Goal: Task Accomplishment & Management: Use online tool/utility

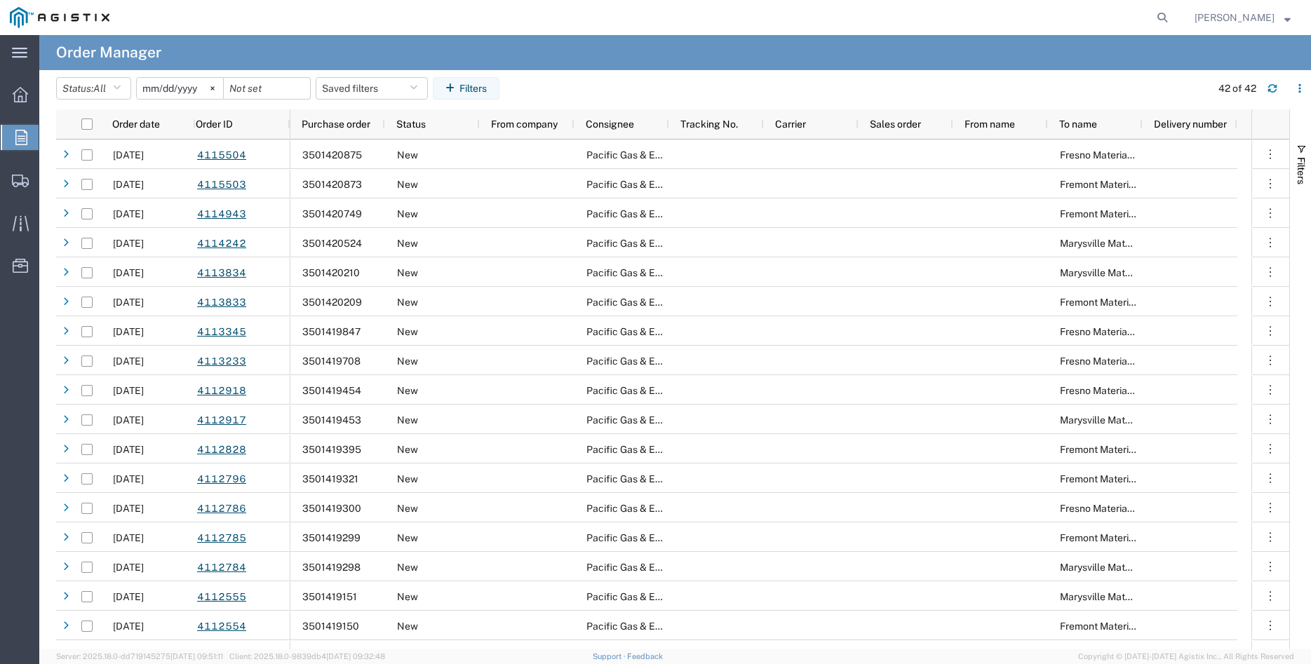
click at [706, 55] on agx-page-header "Order Manager" at bounding box center [674, 52] width 1271 height 35
click at [215, 86] on icon at bounding box center [212, 88] width 4 height 4
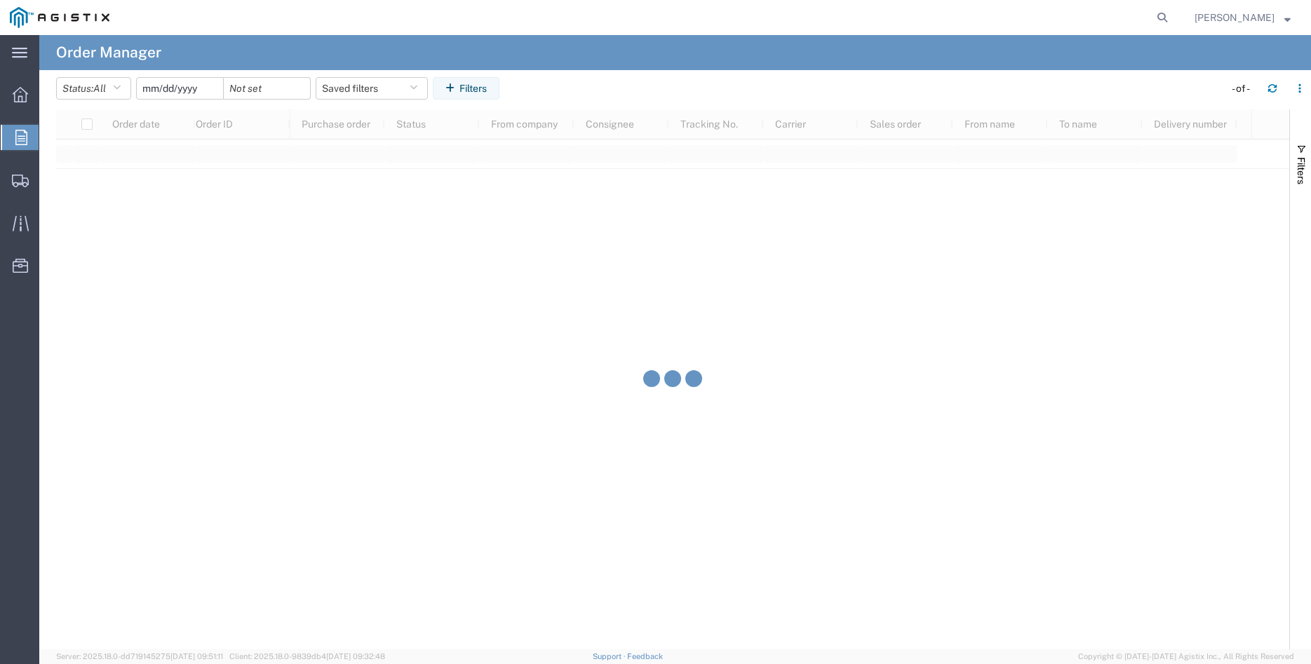
click at [180, 90] on input "date" at bounding box center [180, 88] width 86 height 21
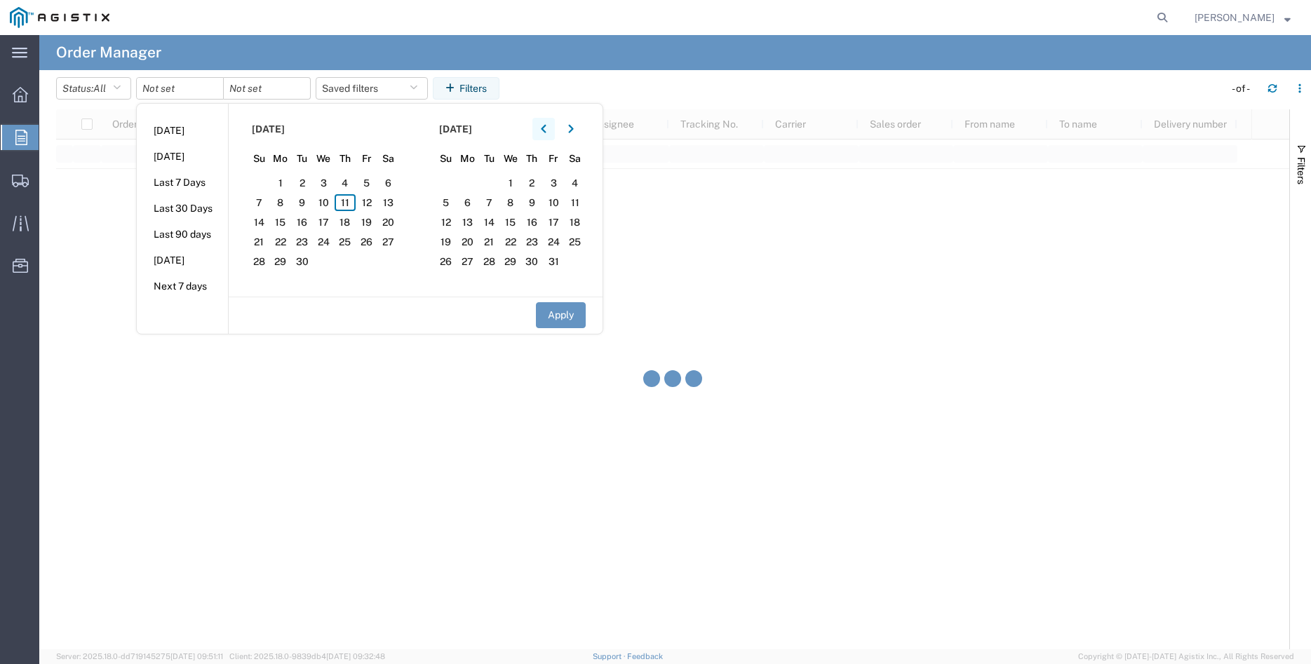
click at [545, 130] on button "button" at bounding box center [543, 129] width 22 height 22
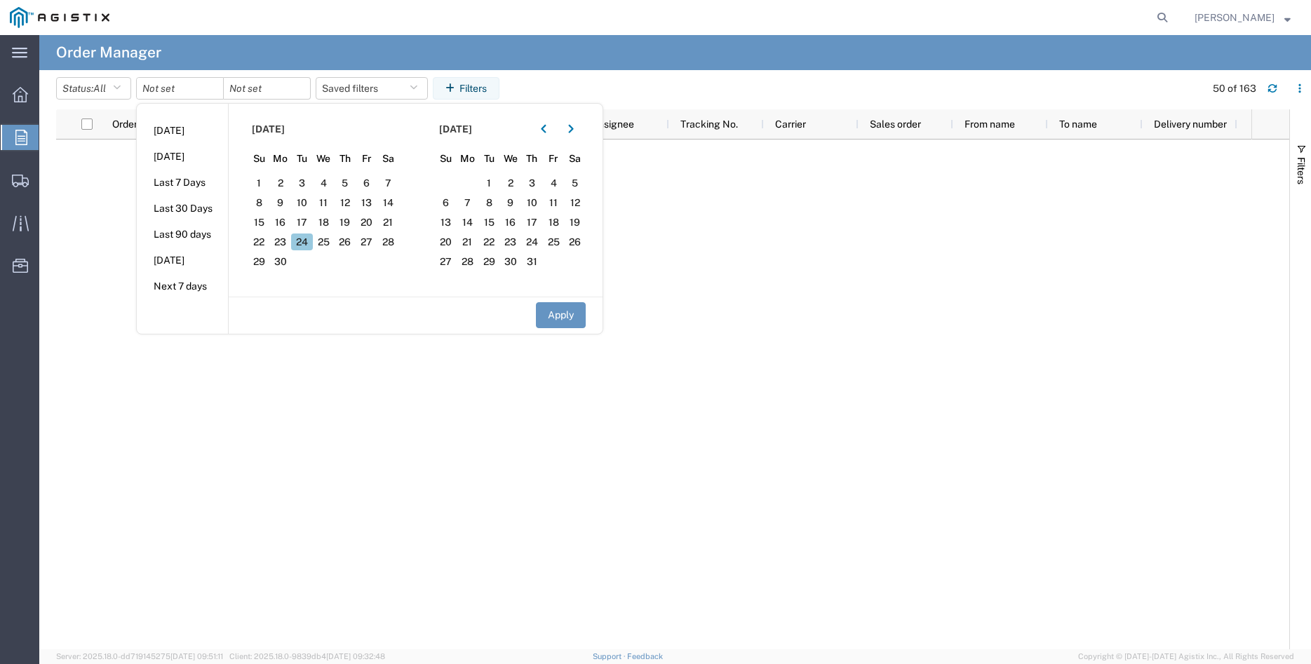
click at [311, 244] on span "24" at bounding box center [302, 242] width 22 height 17
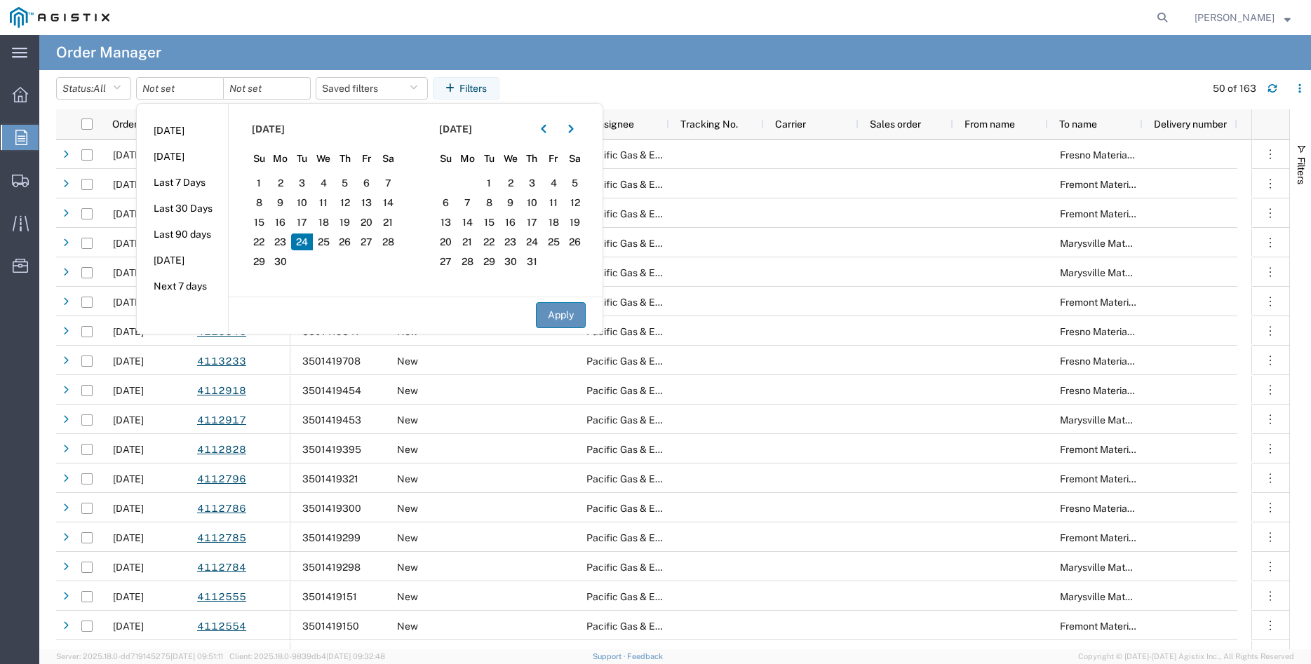
click at [572, 316] on button "Apply" at bounding box center [561, 315] width 50 height 26
type input "[DATE]"
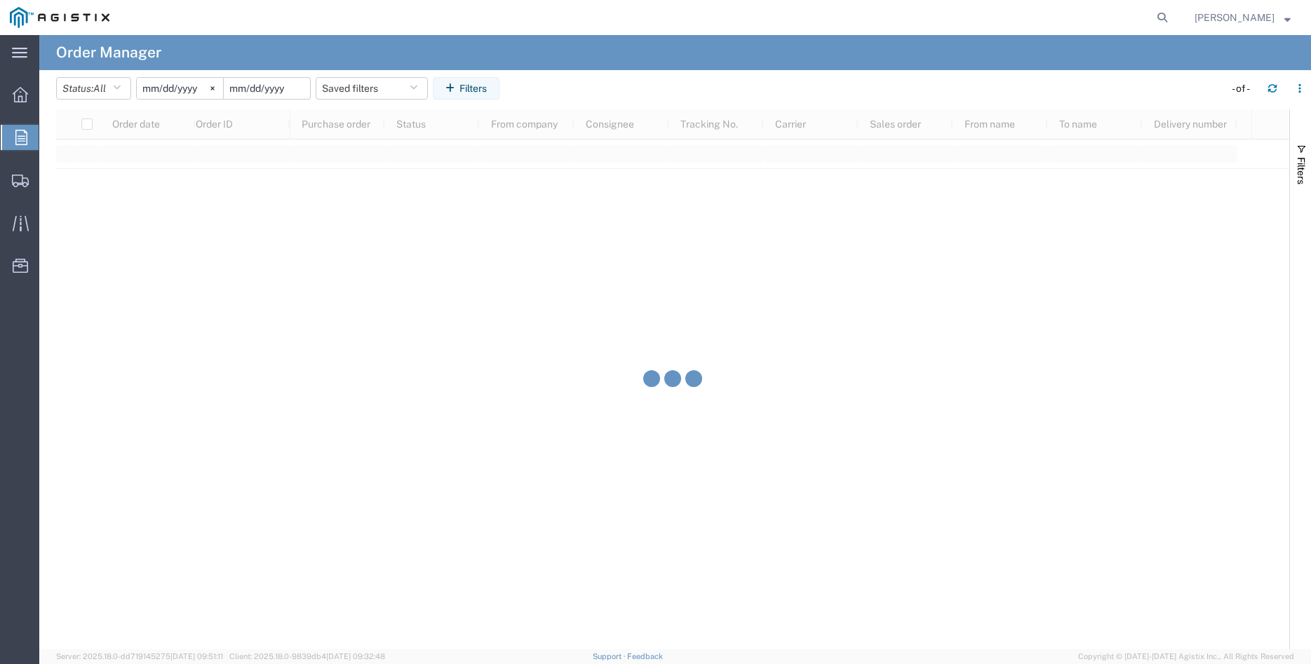
click at [274, 91] on input "date" at bounding box center [267, 88] width 86 height 21
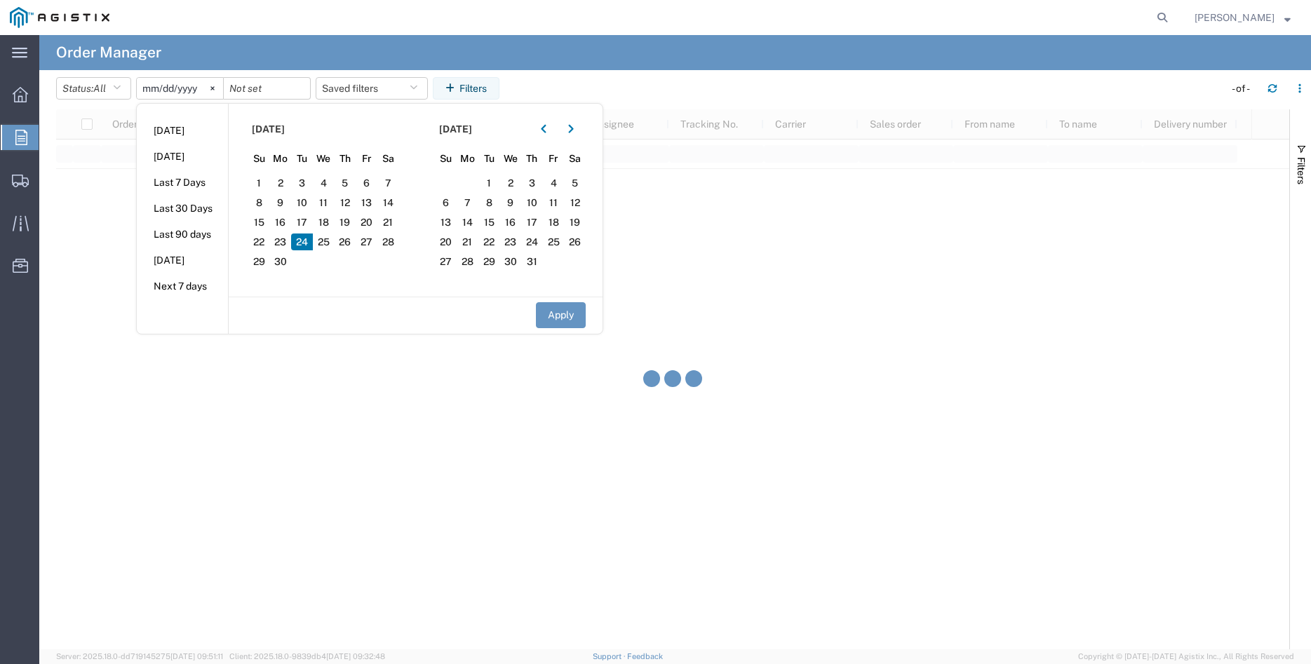
click at [307, 245] on span "24" at bounding box center [302, 242] width 22 height 17
click at [576, 317] on button "Apply" at bounding box center [561, 315] width 50 height 26
type input "[DATE]"
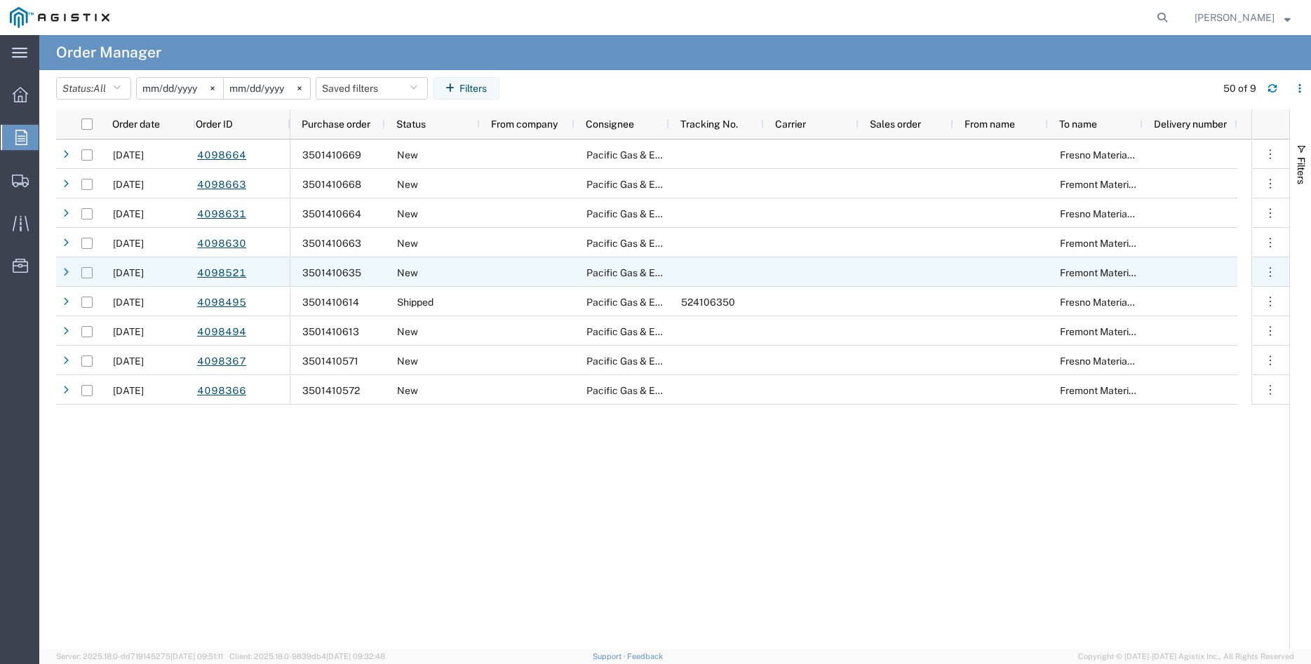
click at [86, 272] on input "Press Space to toggle row selection (unchecked)" at bounding box center [86, 272] width 11 height 11
checkbox input "true"
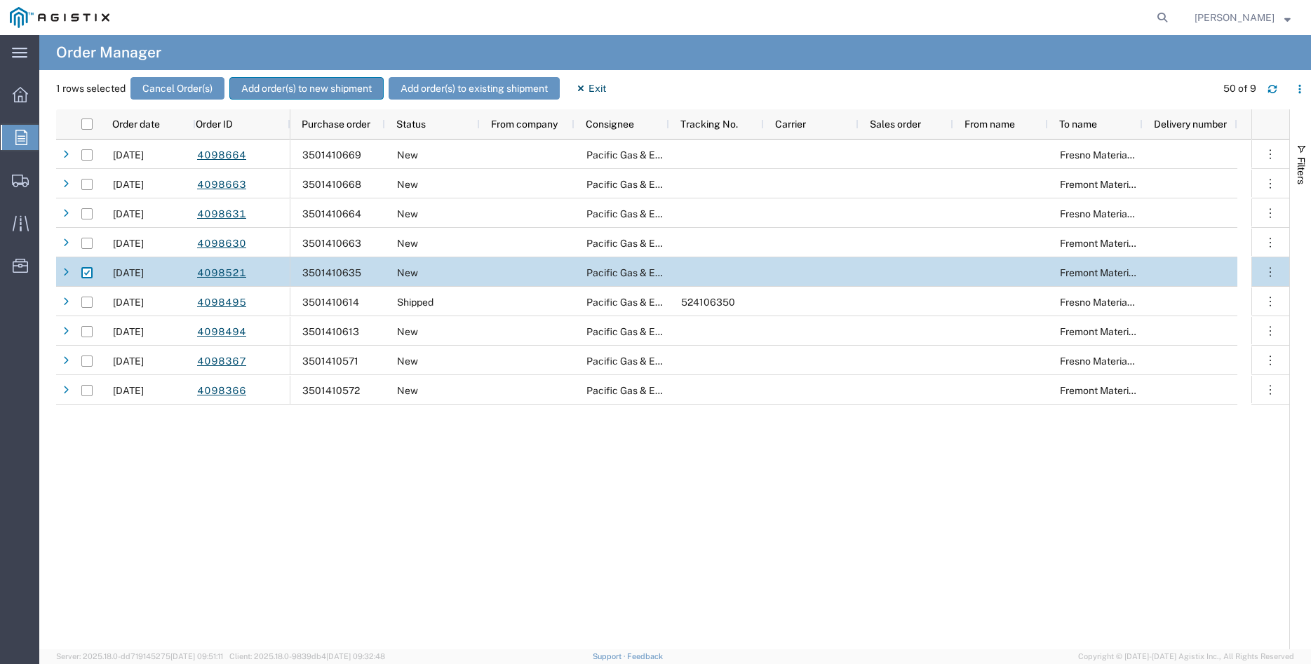
click at [304, 85] on button "Add order(s) to new shipment" at bounding box center [306, 88] width 154 height 22
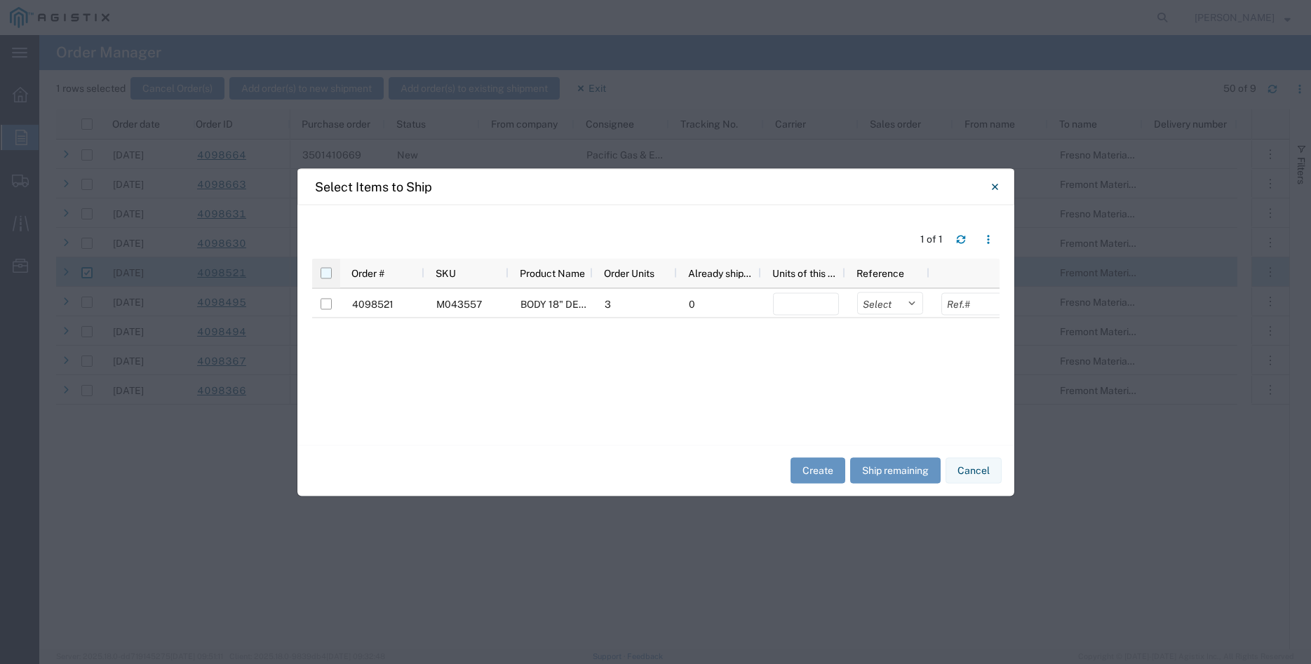
click at [325, 276] on input "checkbox" at bounding box center [325, 272] width 11 height 11
checkbox input "true"
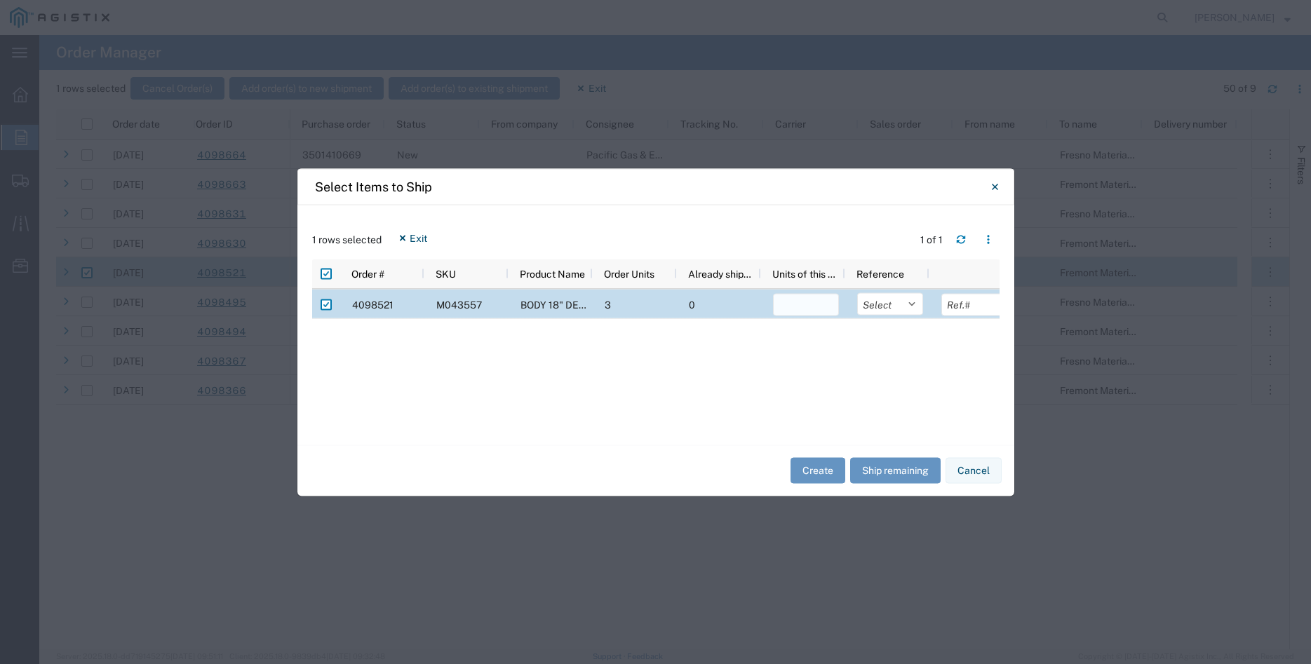
click at [805, 311] on input "number" at bounding box center [806, 304] width 66 height 22
type input "3"
click at [857, 292] on select "Select Purchase Order Delivery Number" at bounding box center [890, 303] width 66 height 22
select select "PURCHORD"
click option "Purchase Order" at bounding box center [0, 0] width 0 height 0
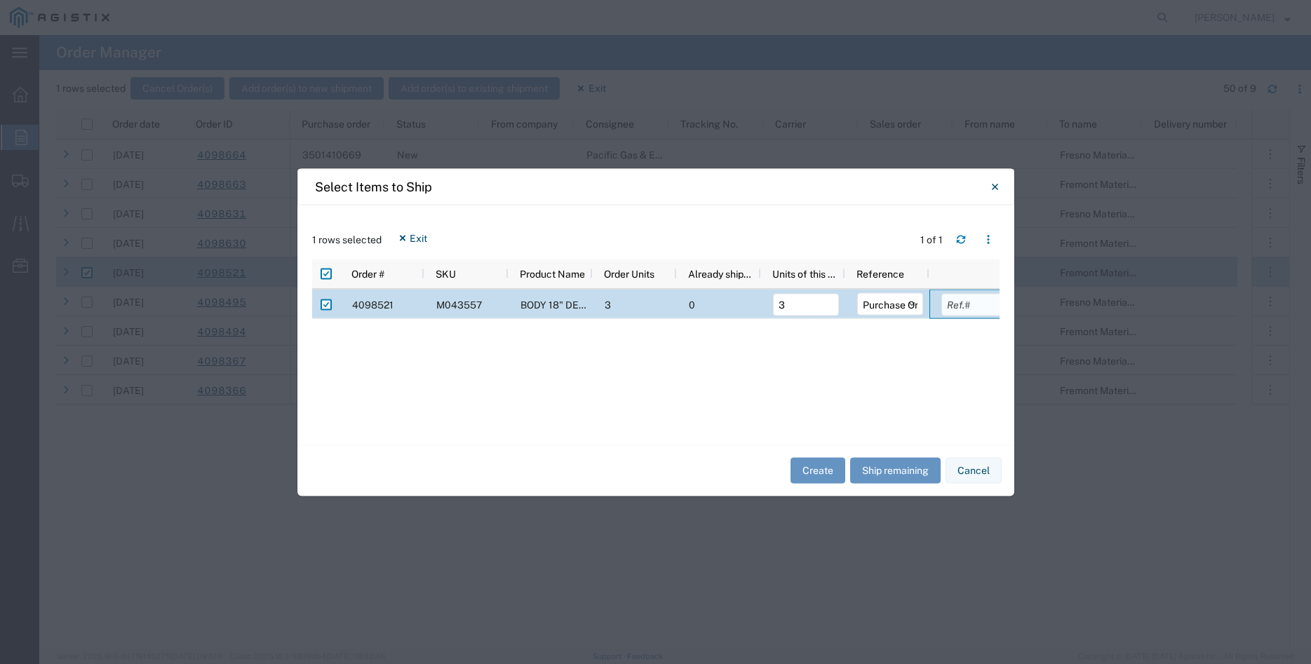
click at [961, 308] on input "text" at bounding box center [974, 304] width 66 height 22
click at [955, 301] on input "text" at bounding box center [974, 304] width 66 height 22
type input "1847.19"
click at [811, 478] on button "Create" at bounding box center [817, 471] width 55 height 26
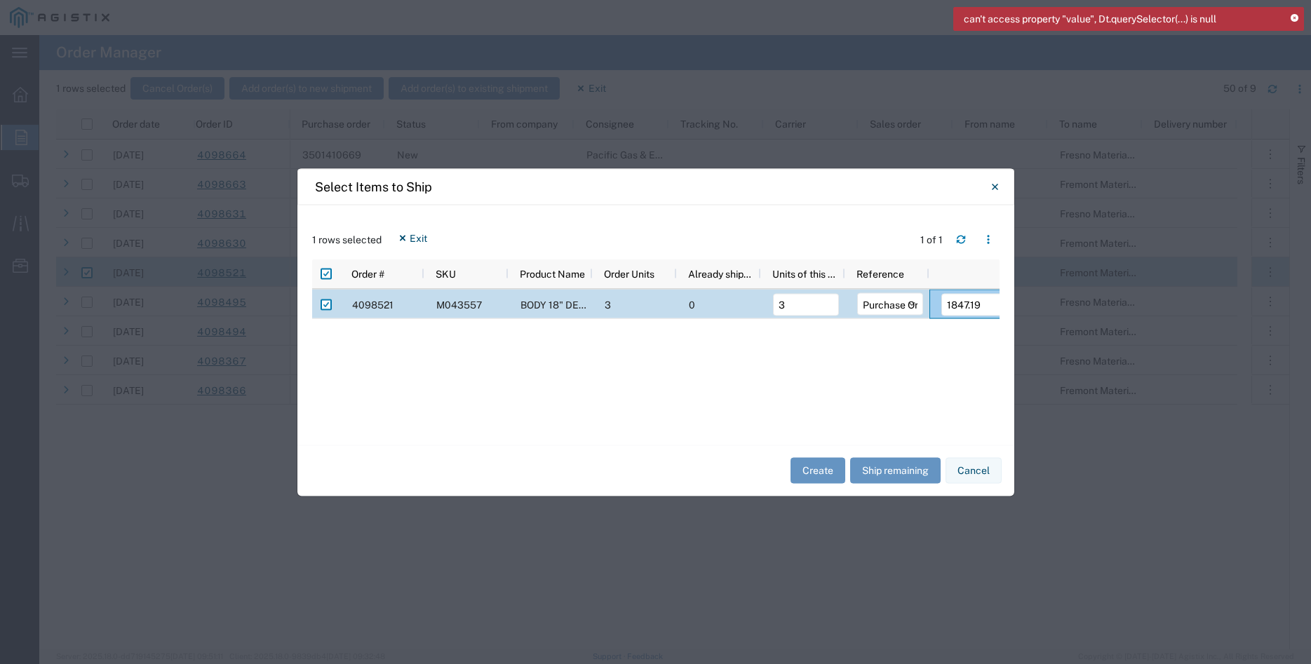
click at [1297, 17] on icon at bounding box center [1294, 19] width 8 height 8
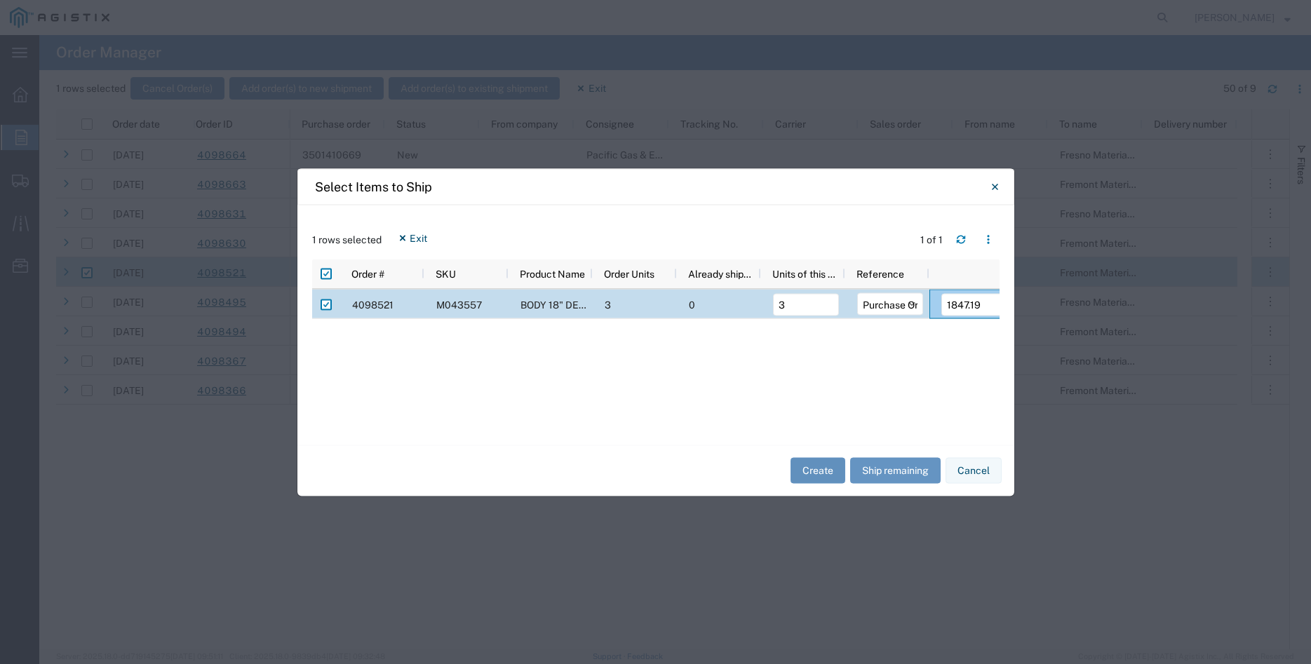
click at [827, 471] on button "Create" at bounding box center [817, 471] width 55 height 26
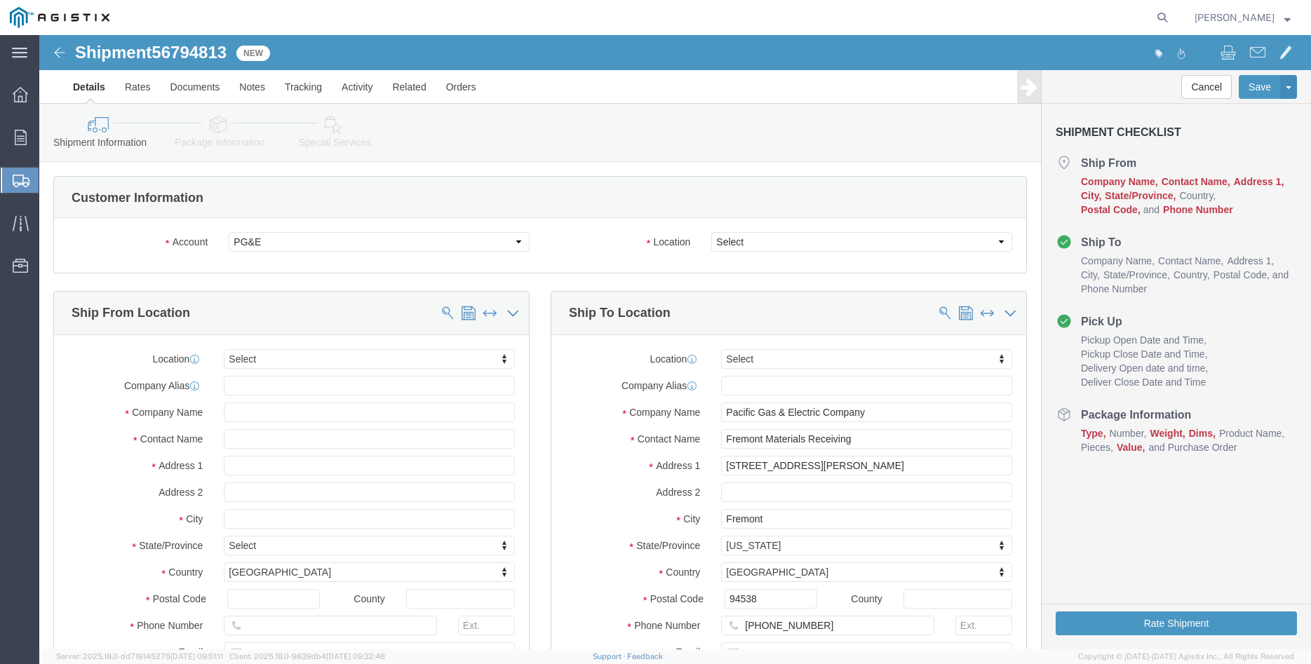
select select
click select "Select All Others [GEOGRAPHIC_DATA] [GEOGRAPHIC_DATA] [GEOGRAPHIC_DATA] [GEOGRA…"
select select "19740"
click option "Fremont [GEOGRAPHIC_DATA]"
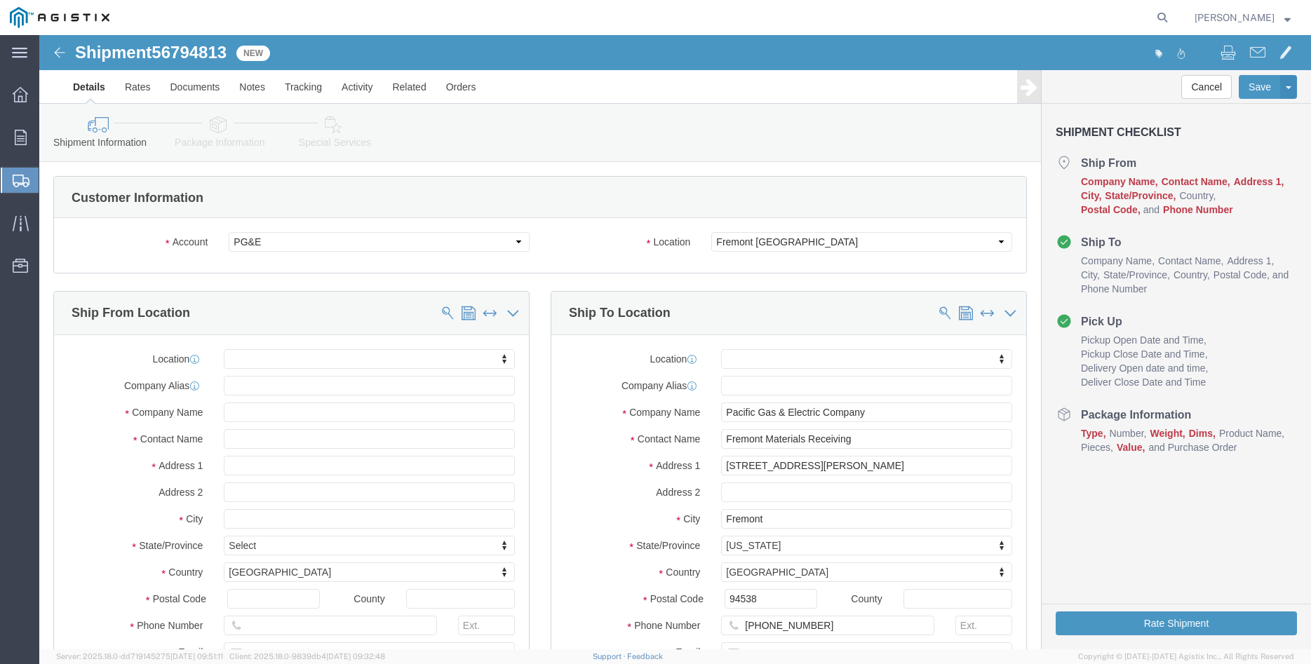
click body "Shipment 56794813 New Details Rates Documents Notes Tracking Activity Related O…"
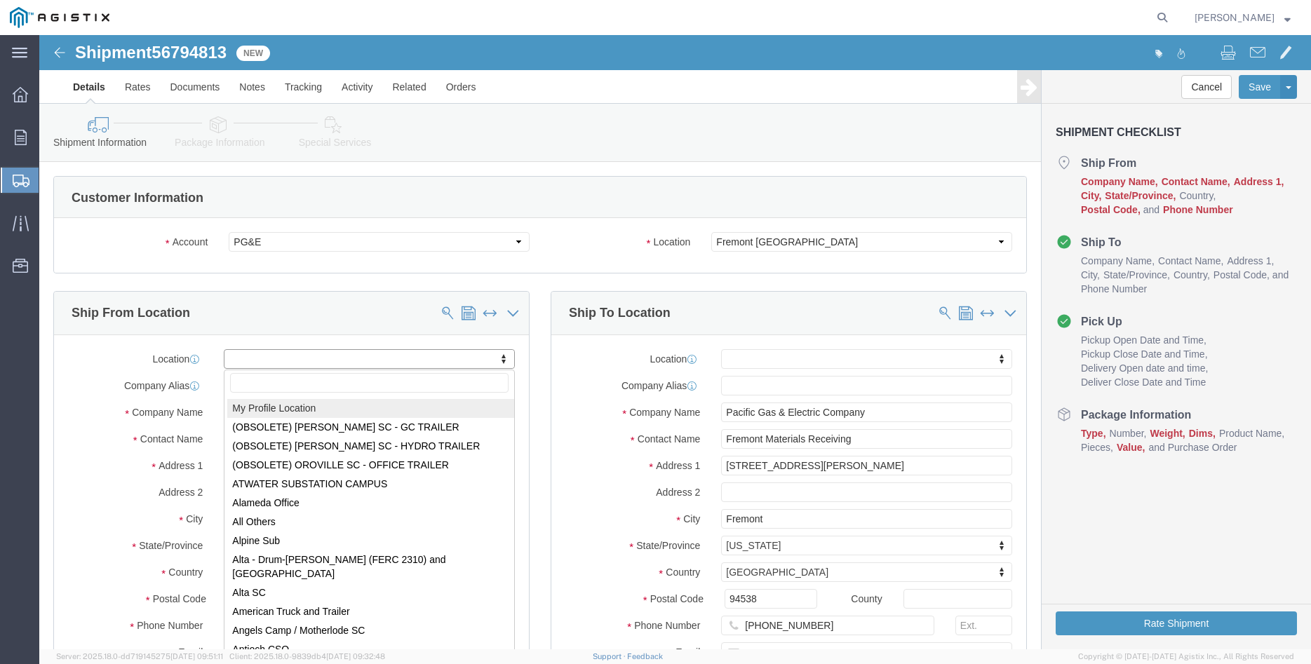
select select "MYPROFILE"
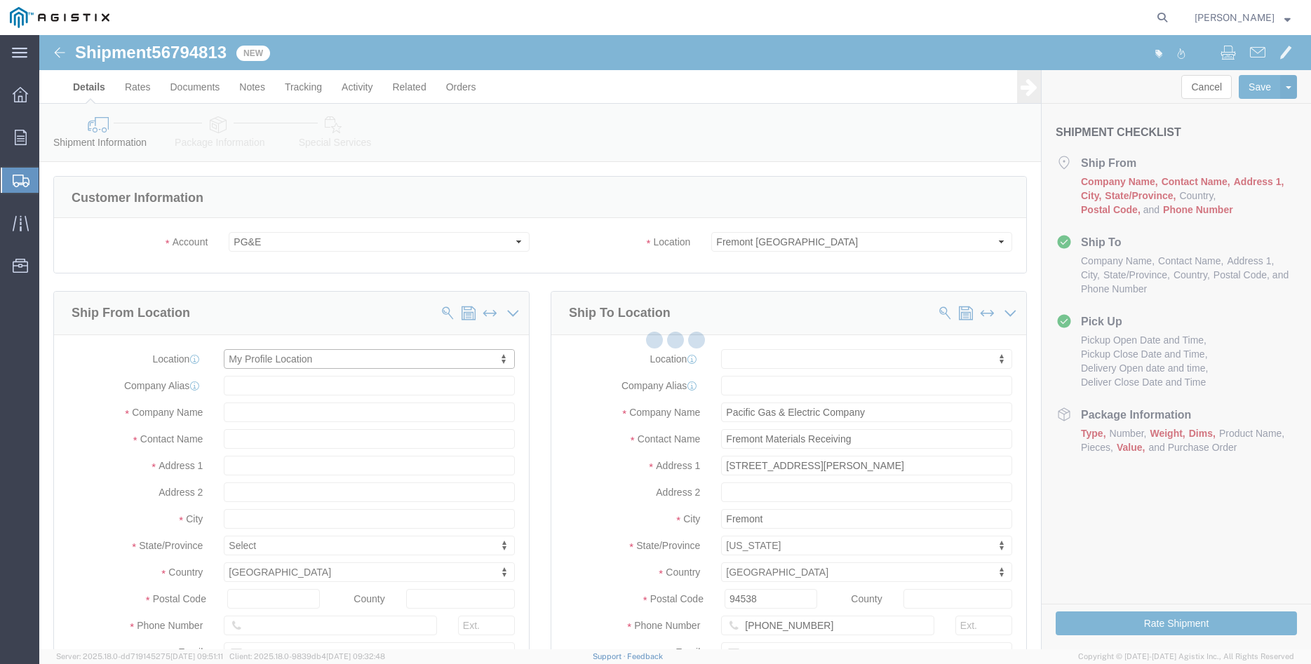
type input "305 [PERSON_NAME] DANCER DR"
type input "95377"
type input "[PHONE_NUMBER]"
type input "[PERSON_NAME][EMAIL_ADDRESS][DOMAIN_NAME]"
checkbox input "true"
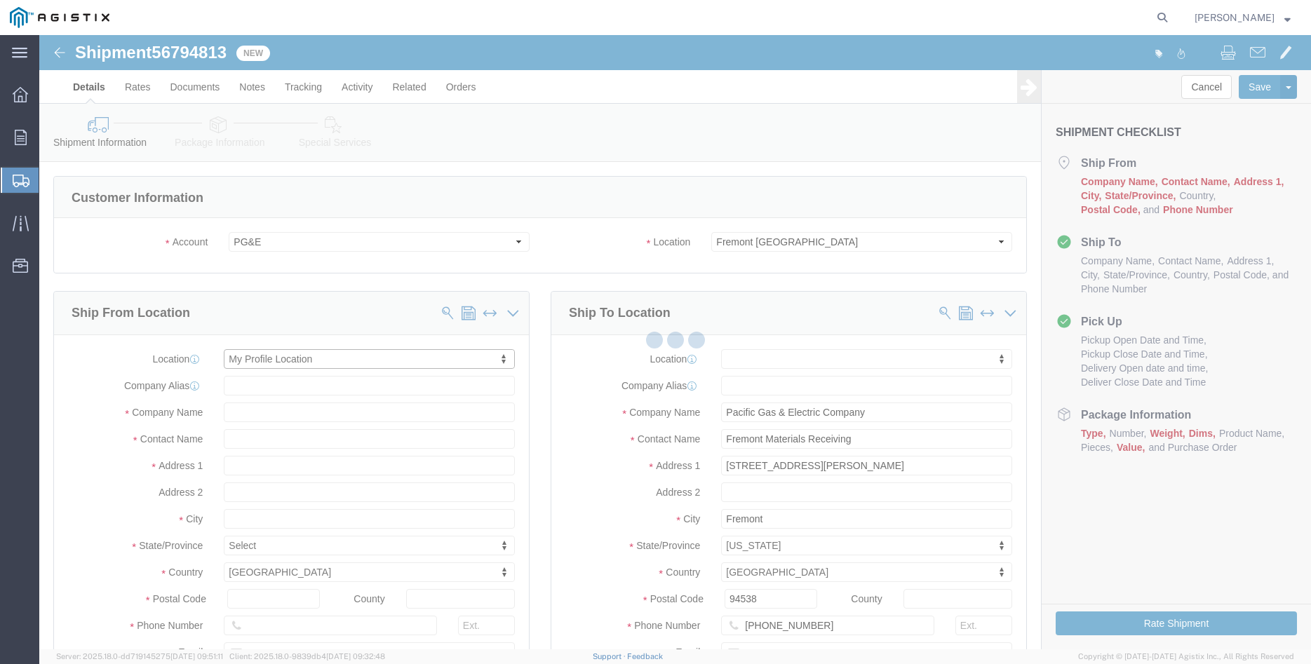
type input "[PERSON_NAME] Iron Works Inc"
type input "[PERSON_NAME]"
select select "CA"
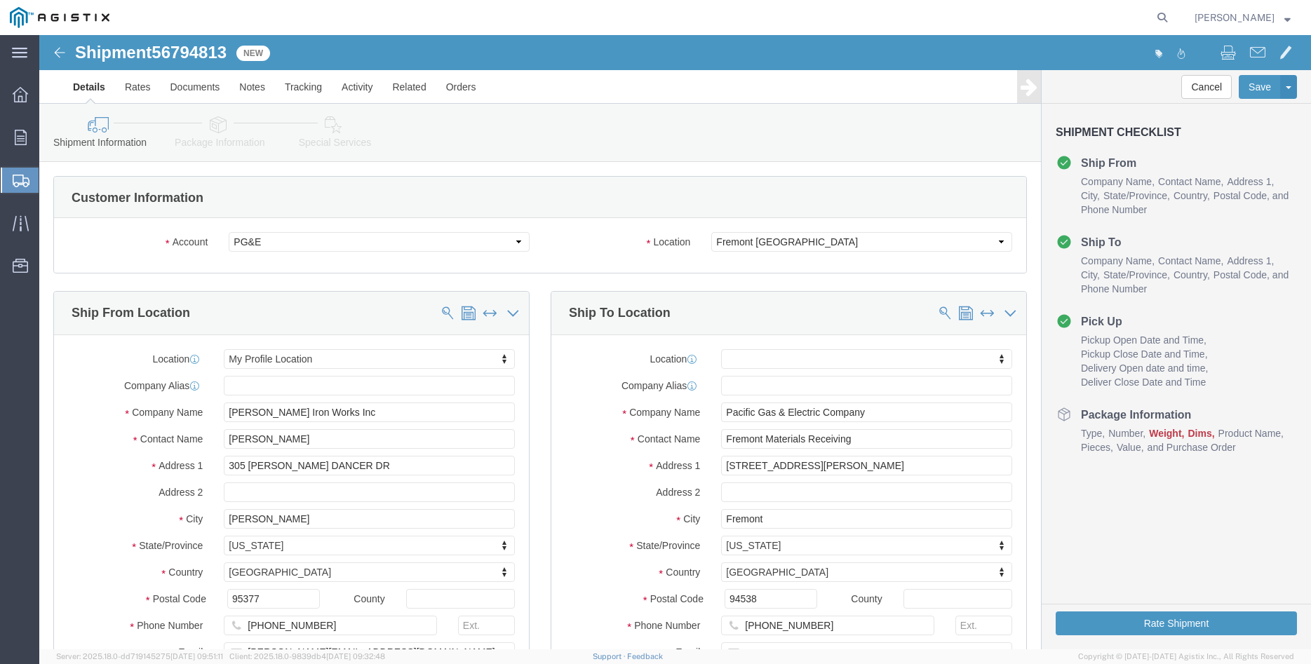
click div "Ship To Location Location My Profile Location (OBSOLETE) [GEOGRAPHIC_DATA] SC -…"
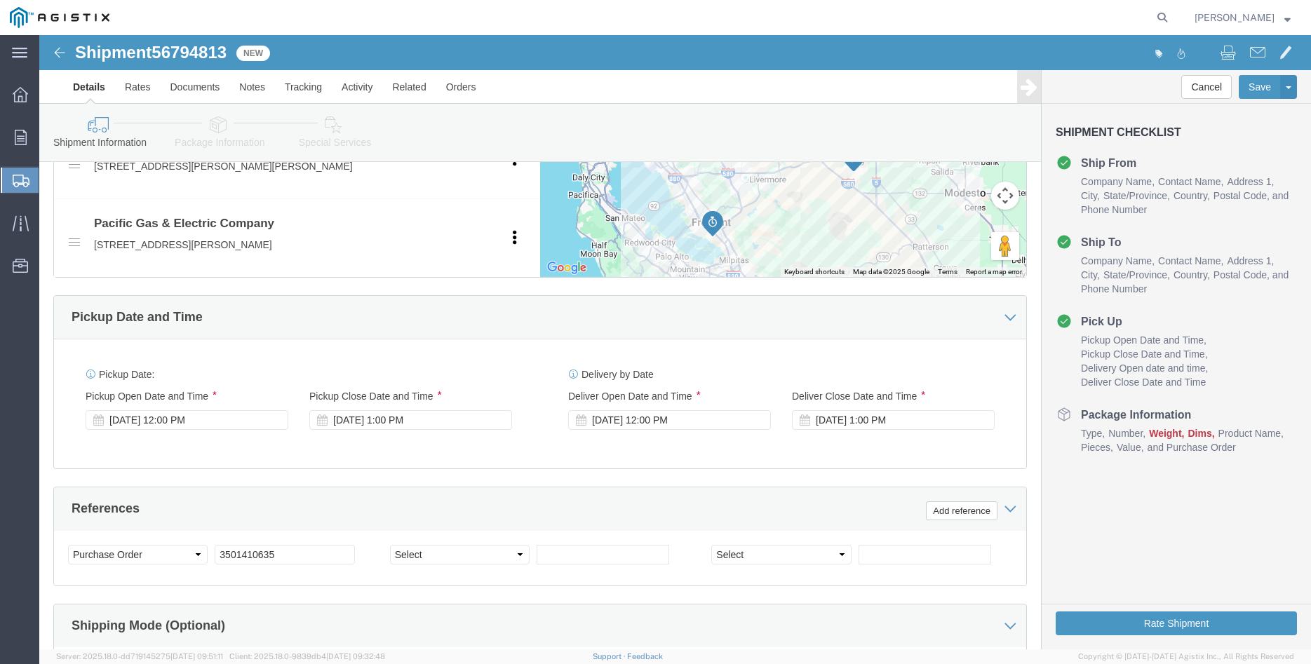
scroll to position [715, 0]
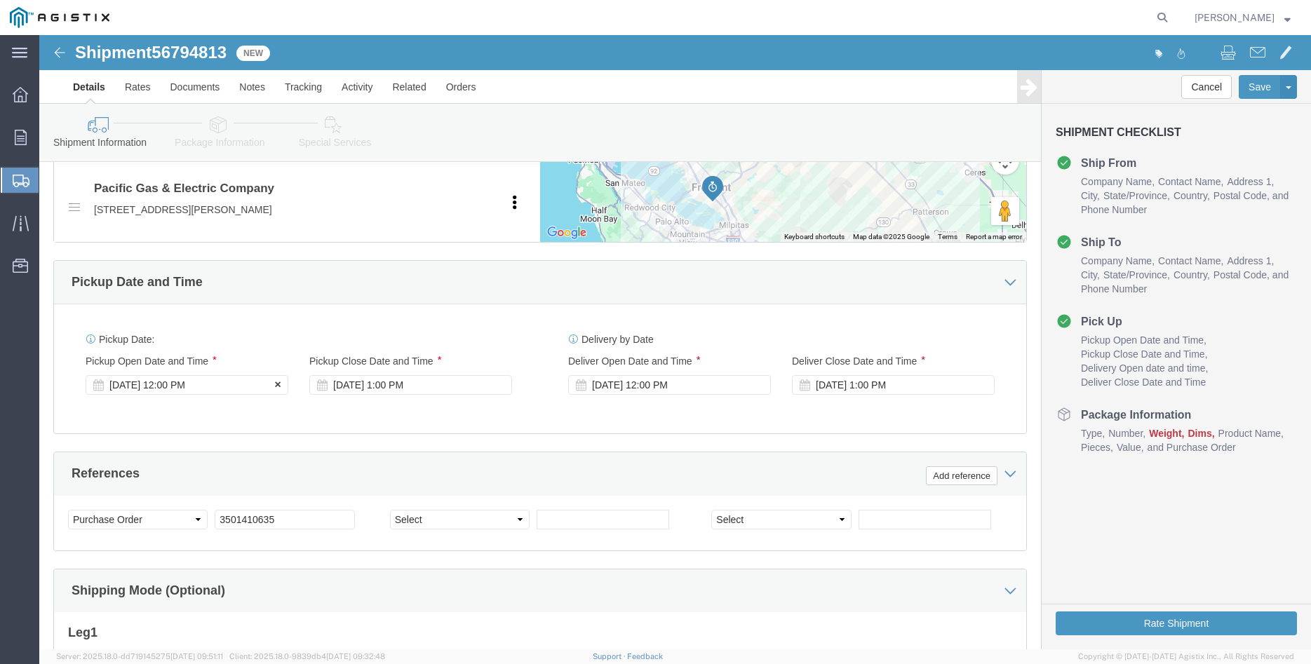
click div "[DATE] 12:00 PM"
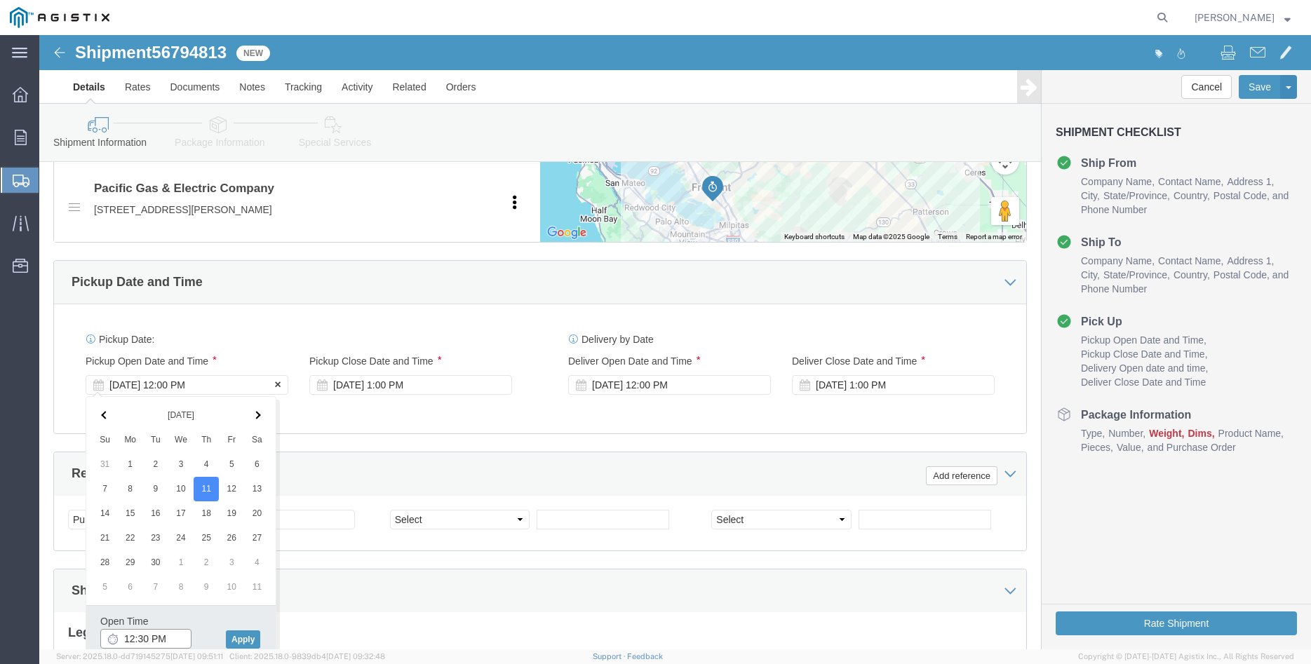
type input "12:30 PM"
click button "Apply"
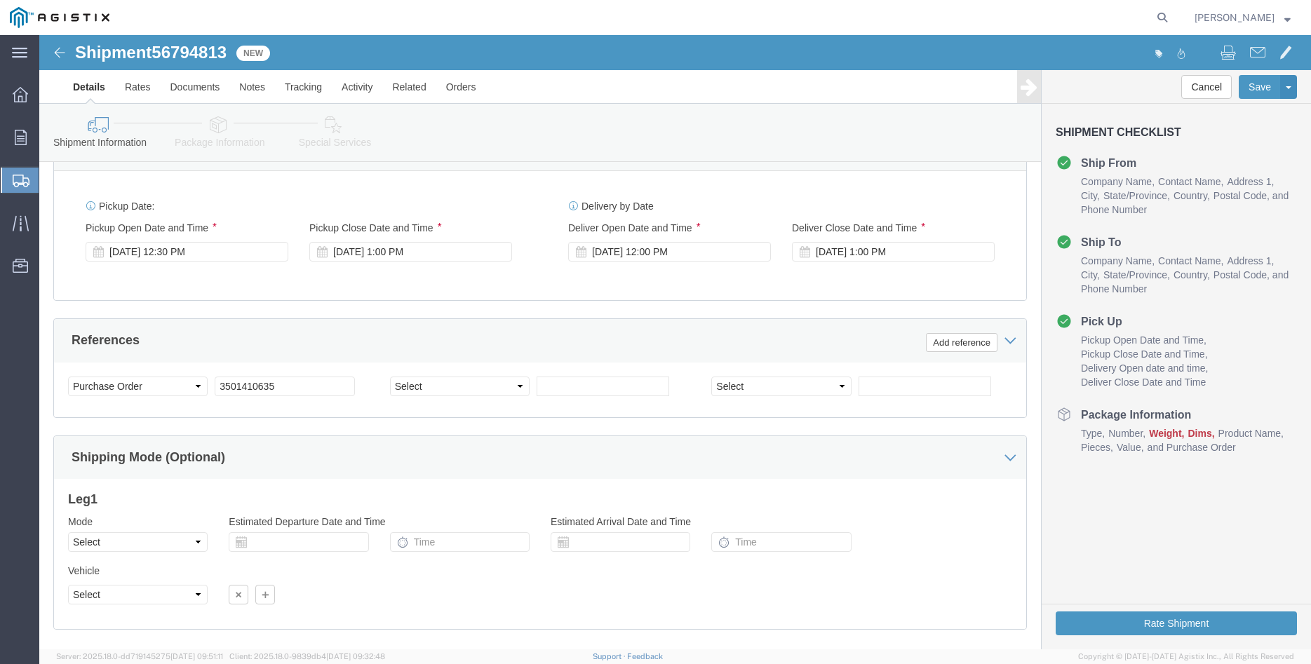
scroll to position [858, 0]
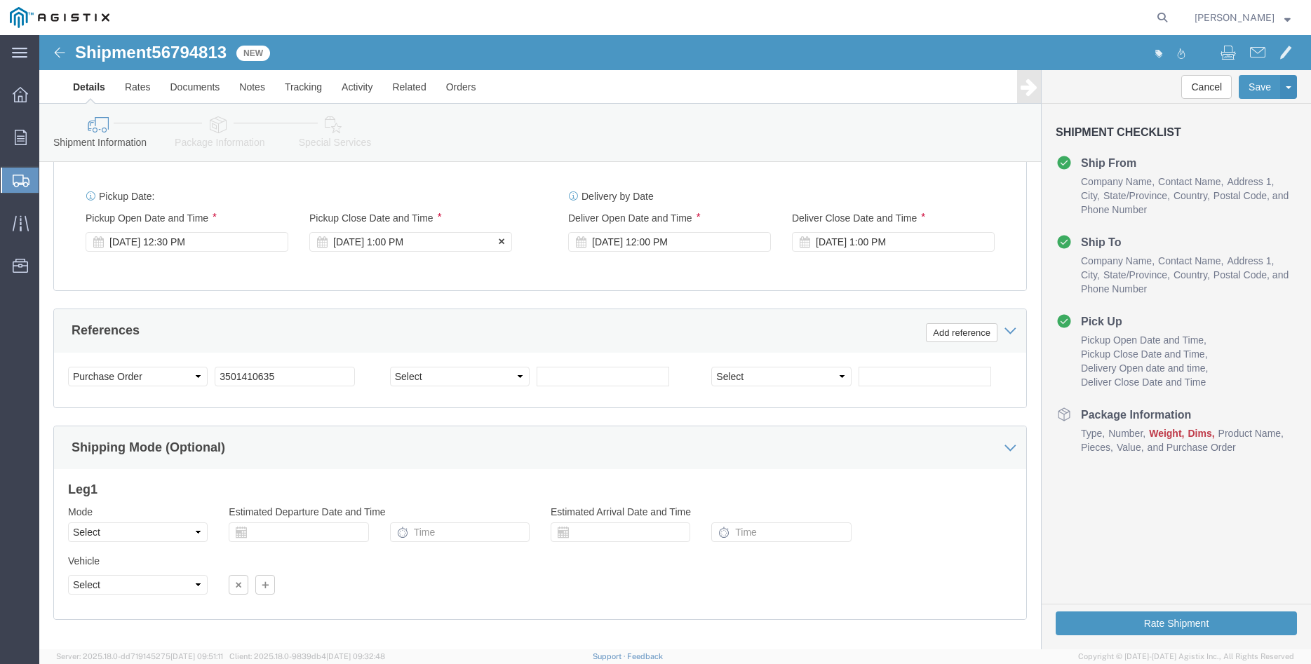
click div "[DATE] 1:00 PM"
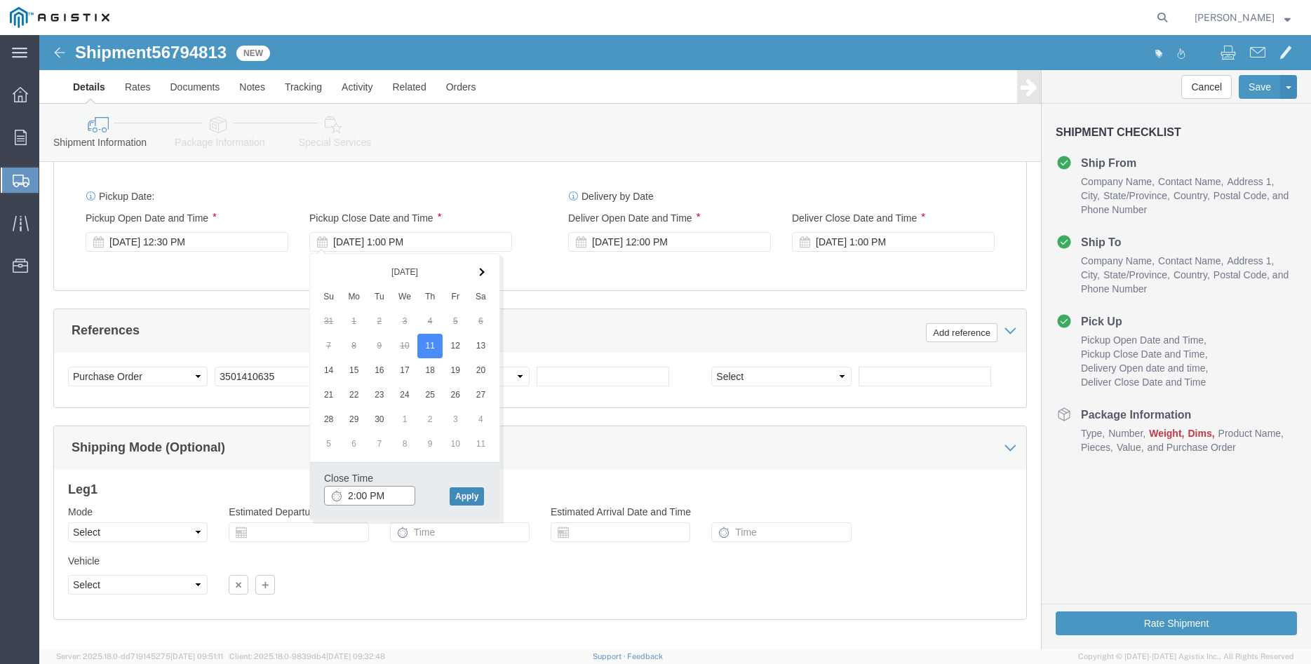
type input "2:00 PM"
click button "Apply"
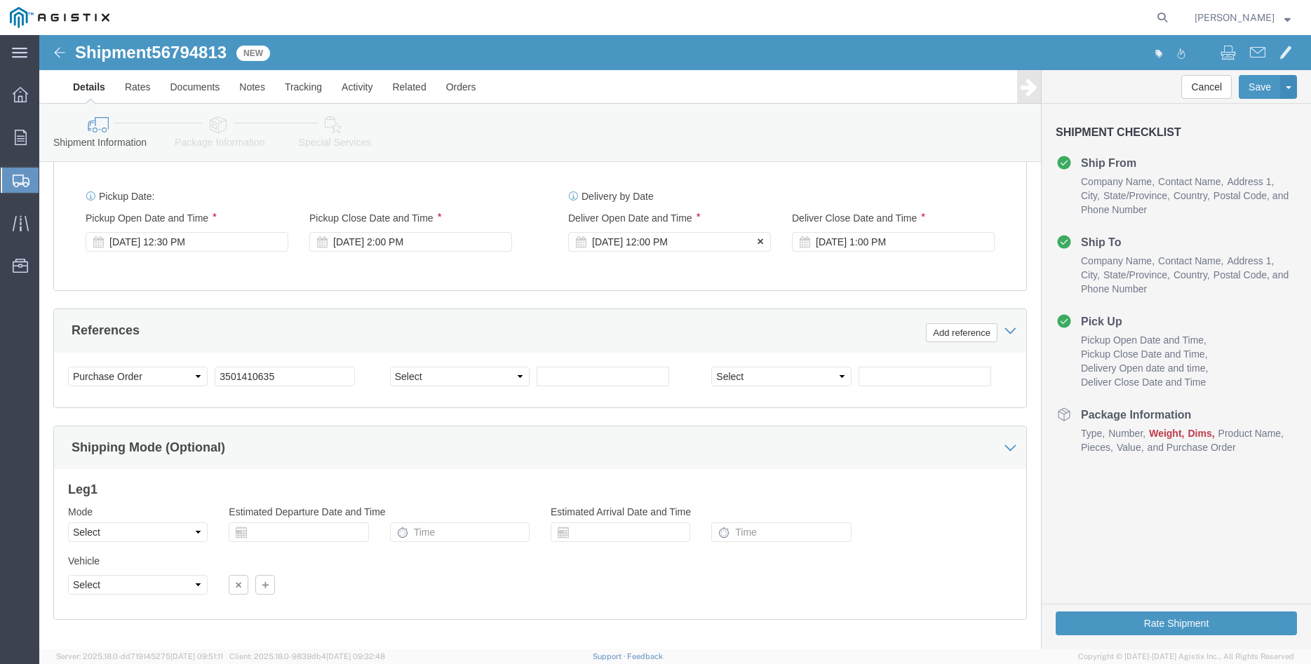
click div "[DATE] 12:00 PM"
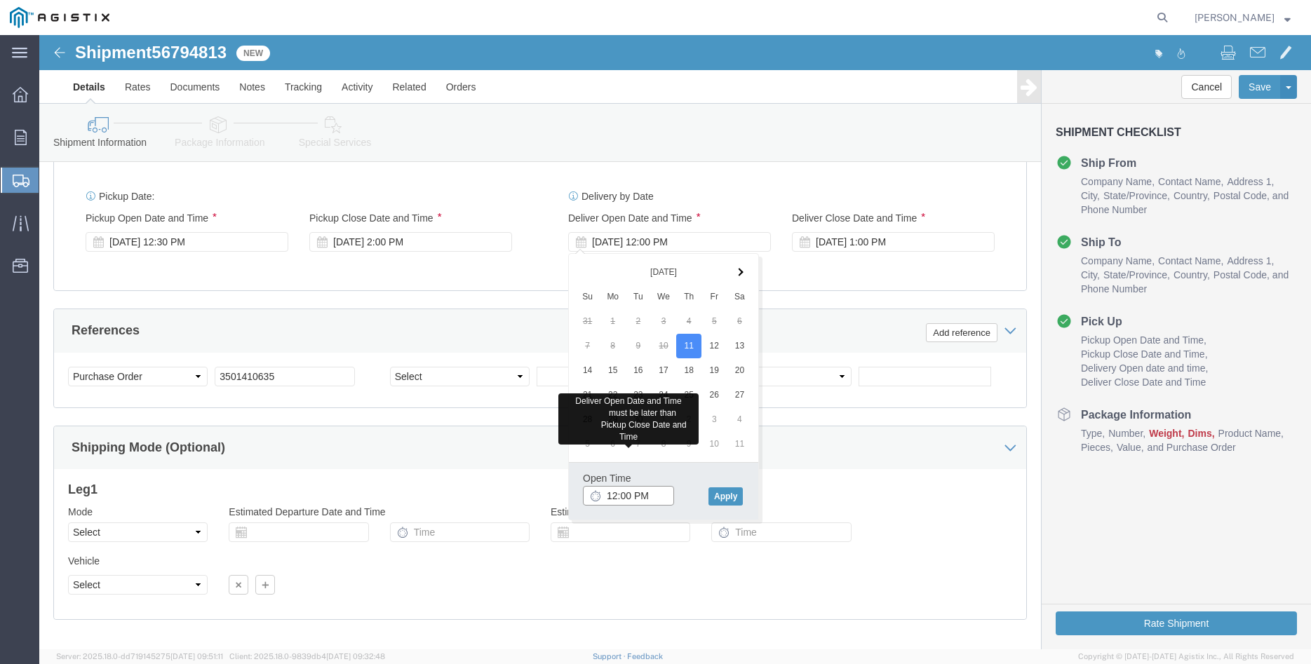
click input "12:00 PM"
type input "3:00 PM"
click button "Apply"
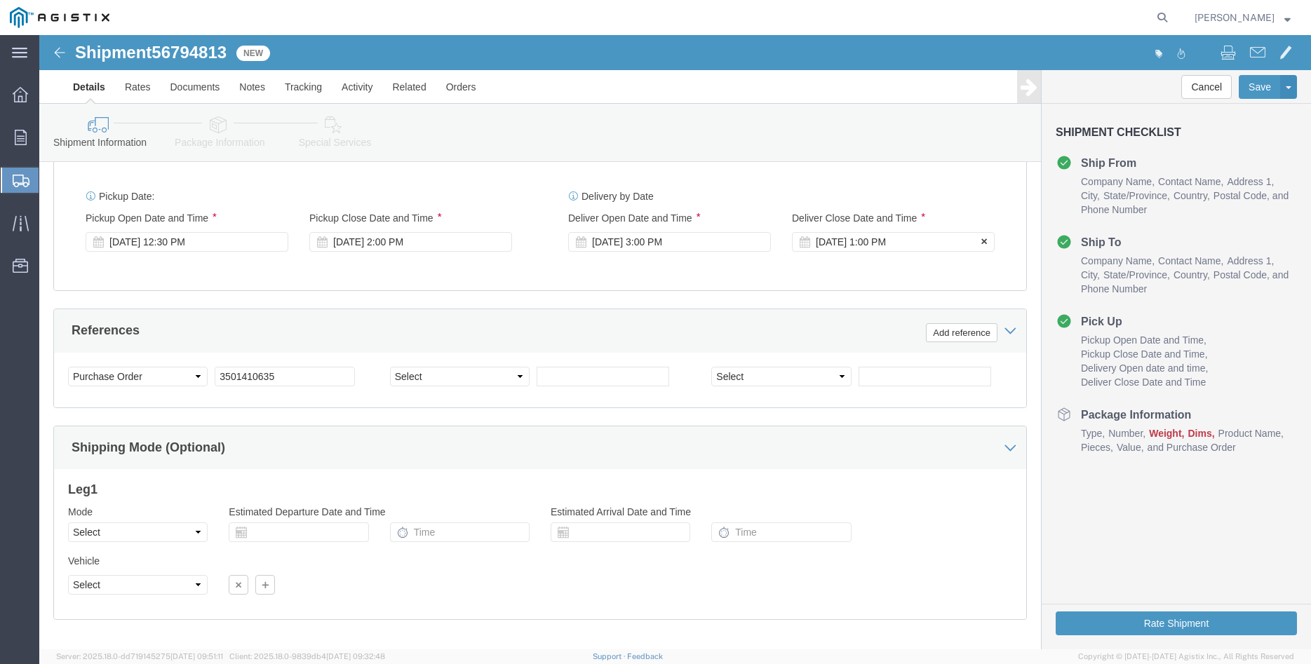
click div "[DATE] 1:00 PM"
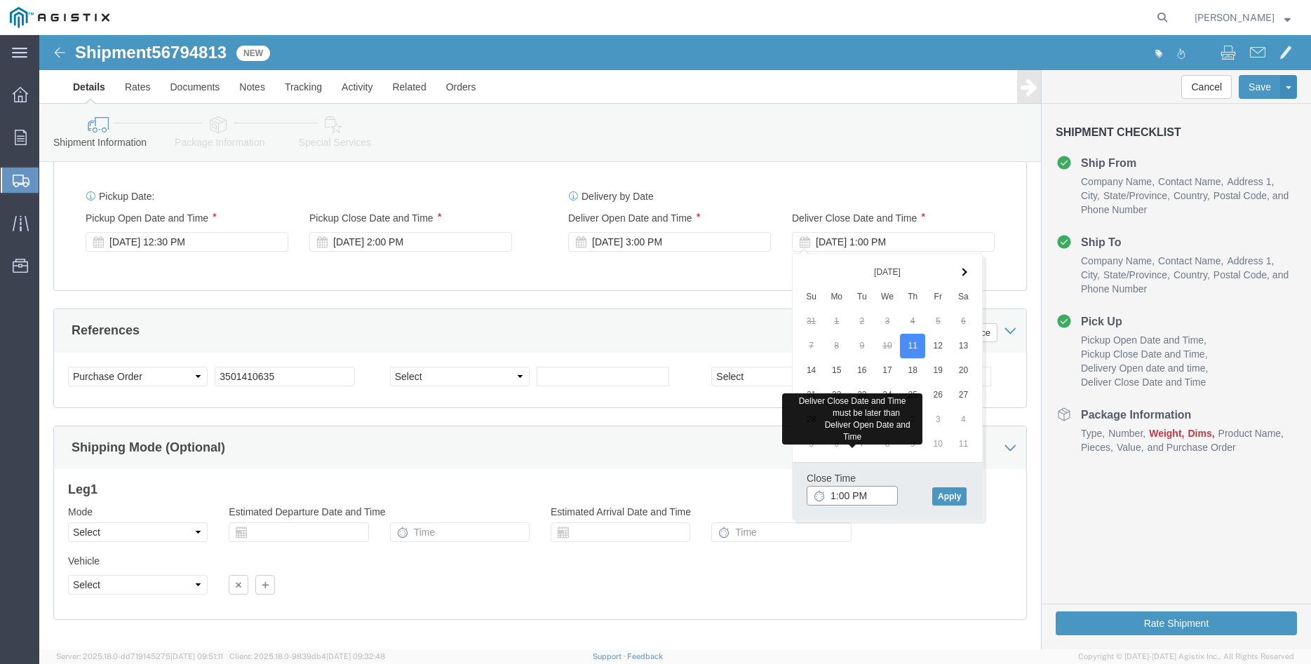
click input "1:00 PM"
type input "3:00 PM"
click button "Apply"
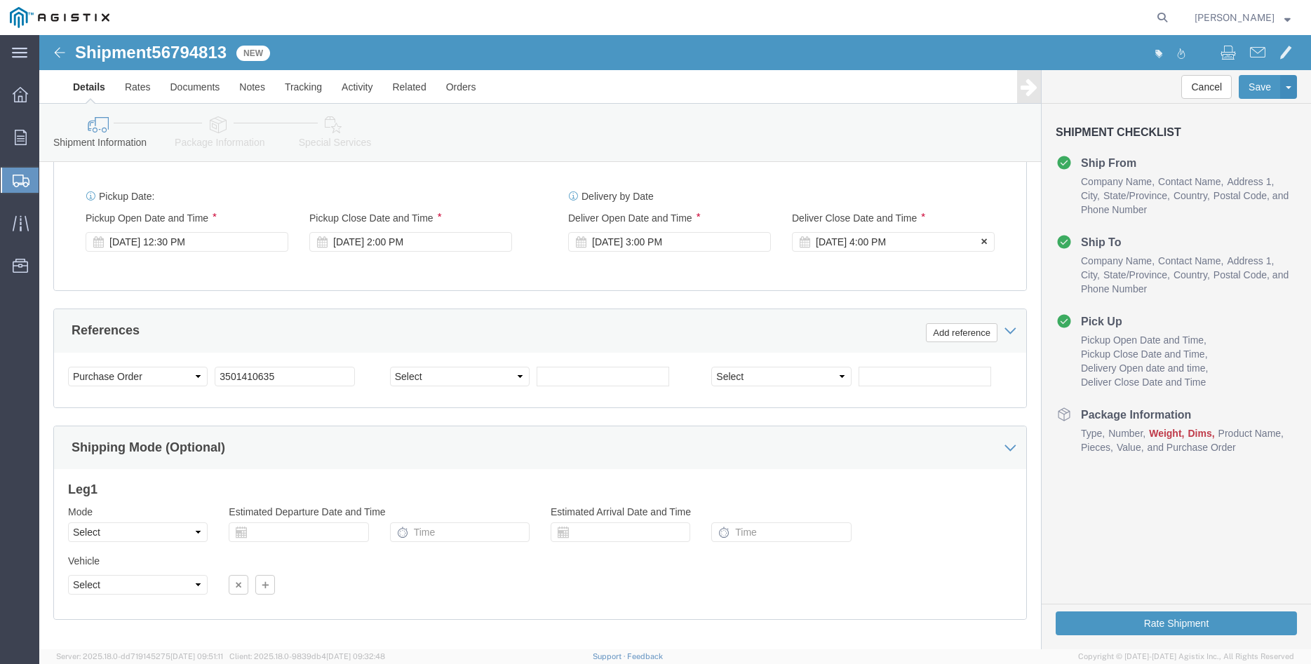
click div "[DATE] 4:00 PM"
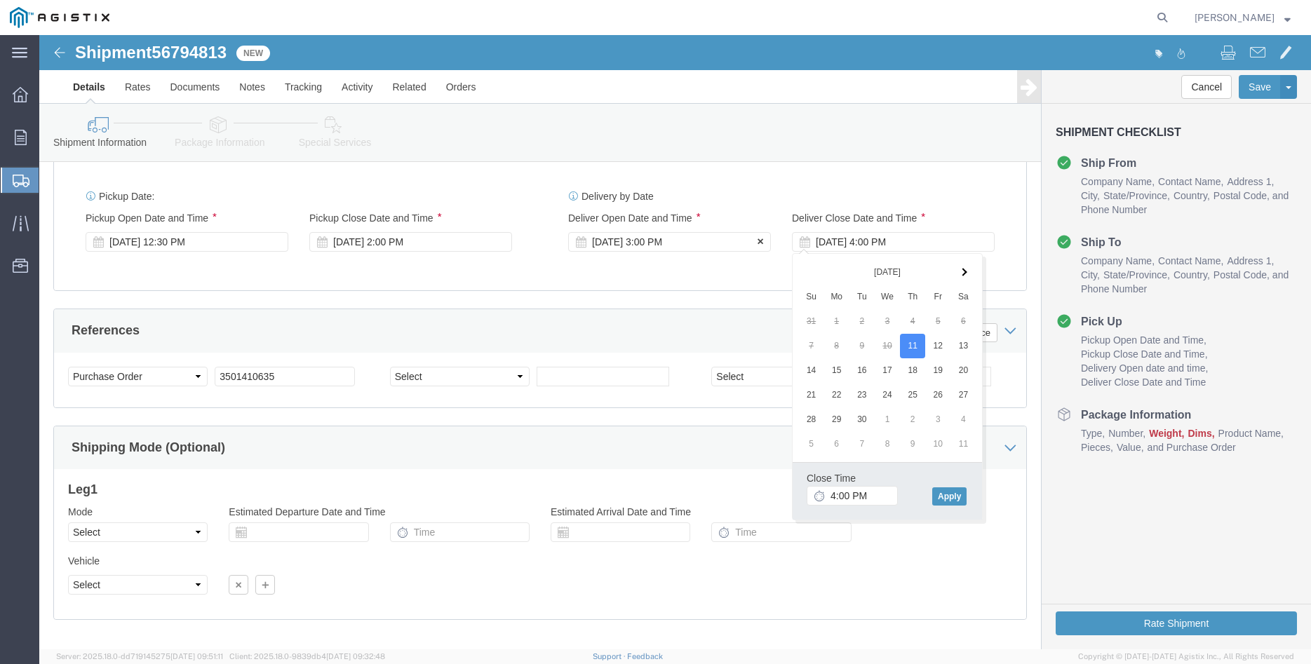
click div "[DATE] 3:00 PM"
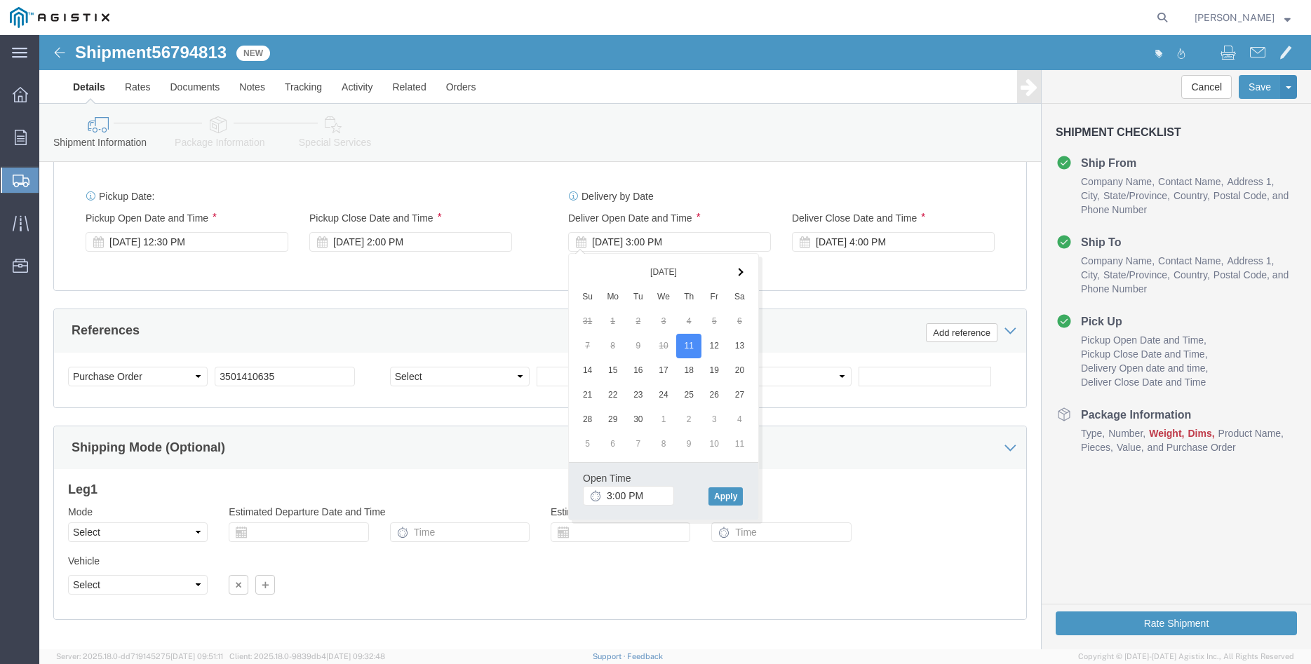
click div "Customer Information Account Select [PERSON_NAME] Iron Works Inc PG&E Location …"
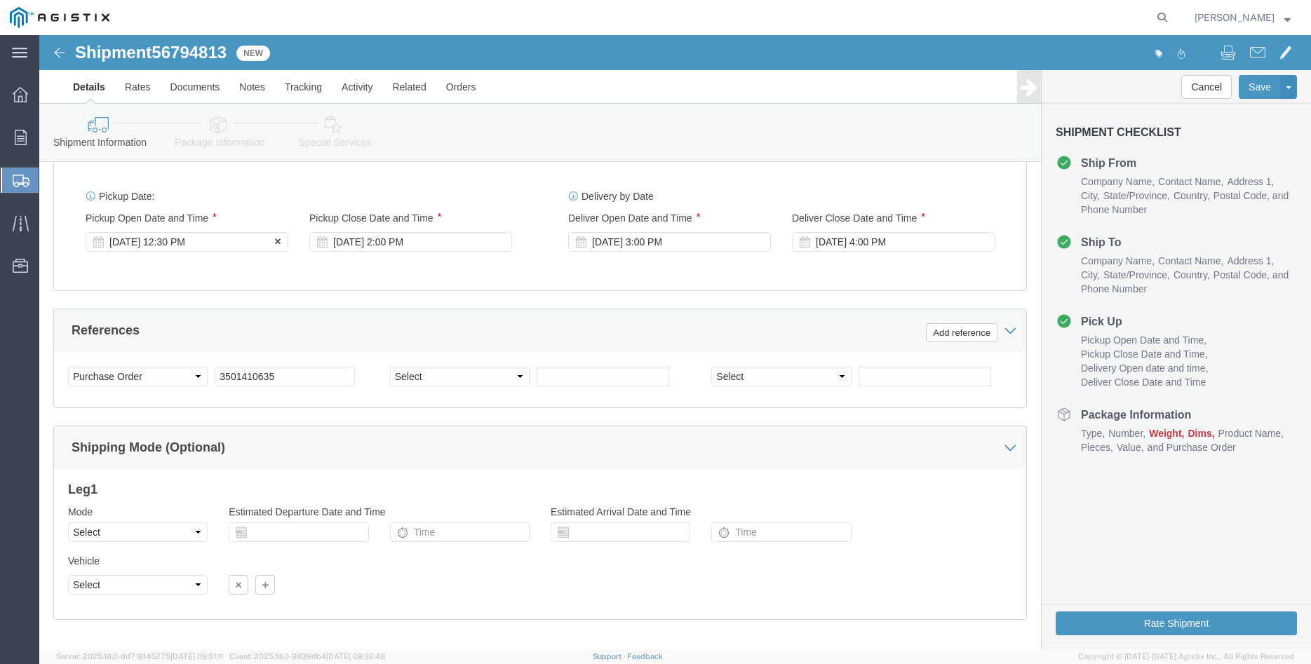
click div "[DATE] 12:30 PM"
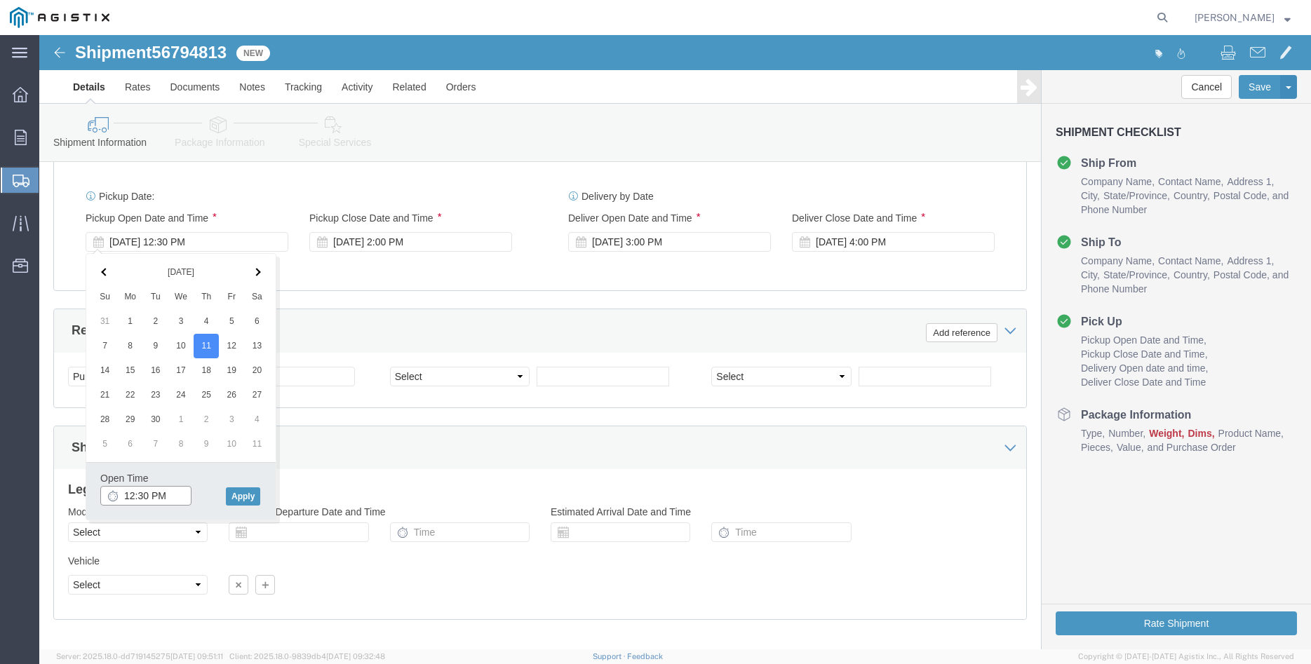
click input "12:30 PM"
type input "12:00 PM"
click button "Apply"
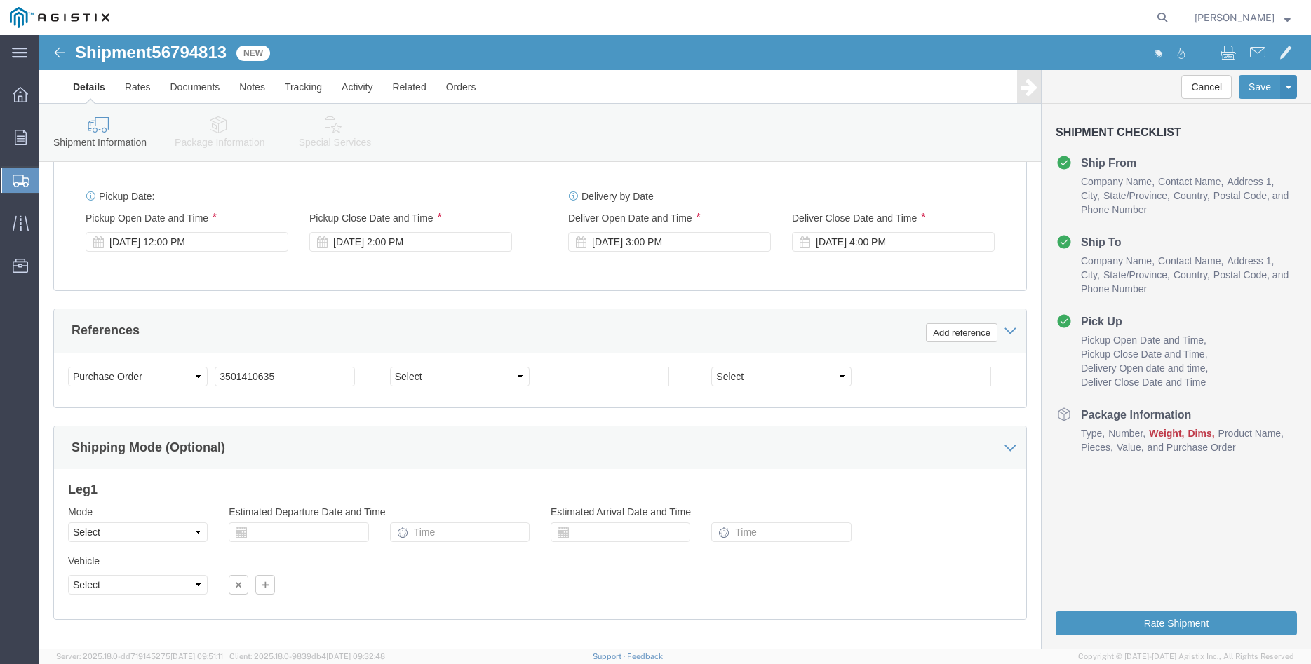
click div "Please fix the following errors Customer Information Account Select [PERSON_NAM…"
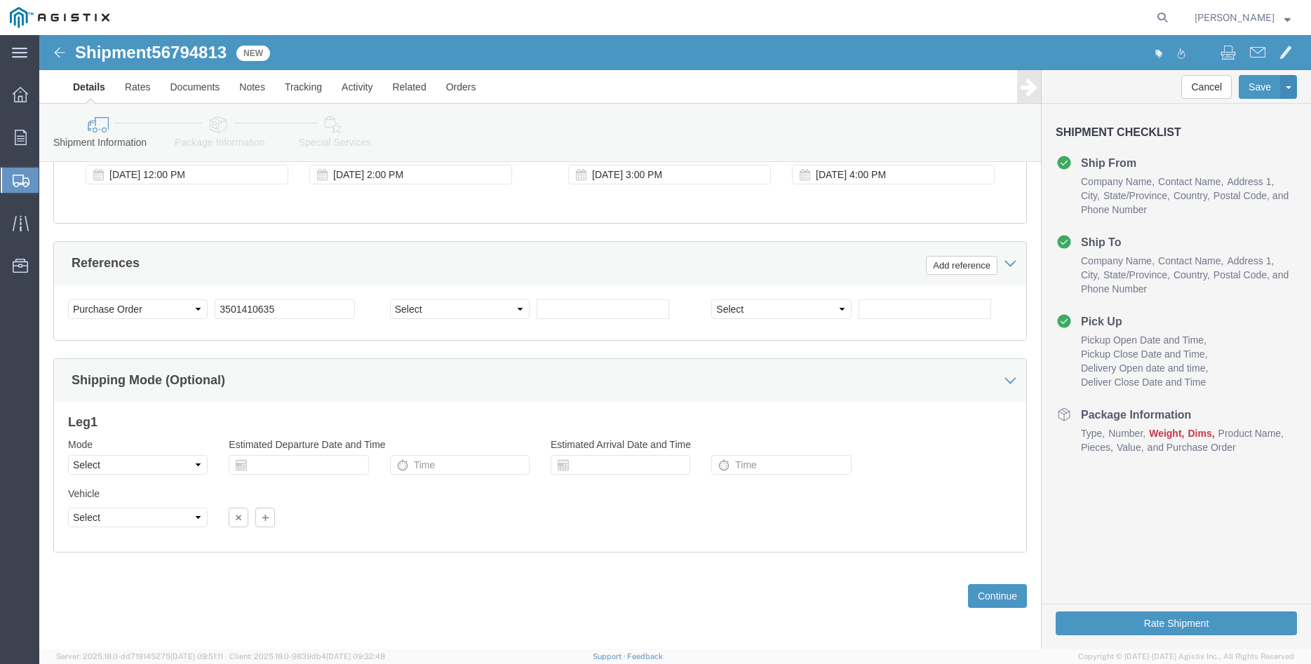
scroll to position [926, 0]
click select "Select Air Less than Truckload Multi-Leg Ocean Freight Rail Small Parcel Truckl…"
select select "LTL"
click option "Less than Truckload"
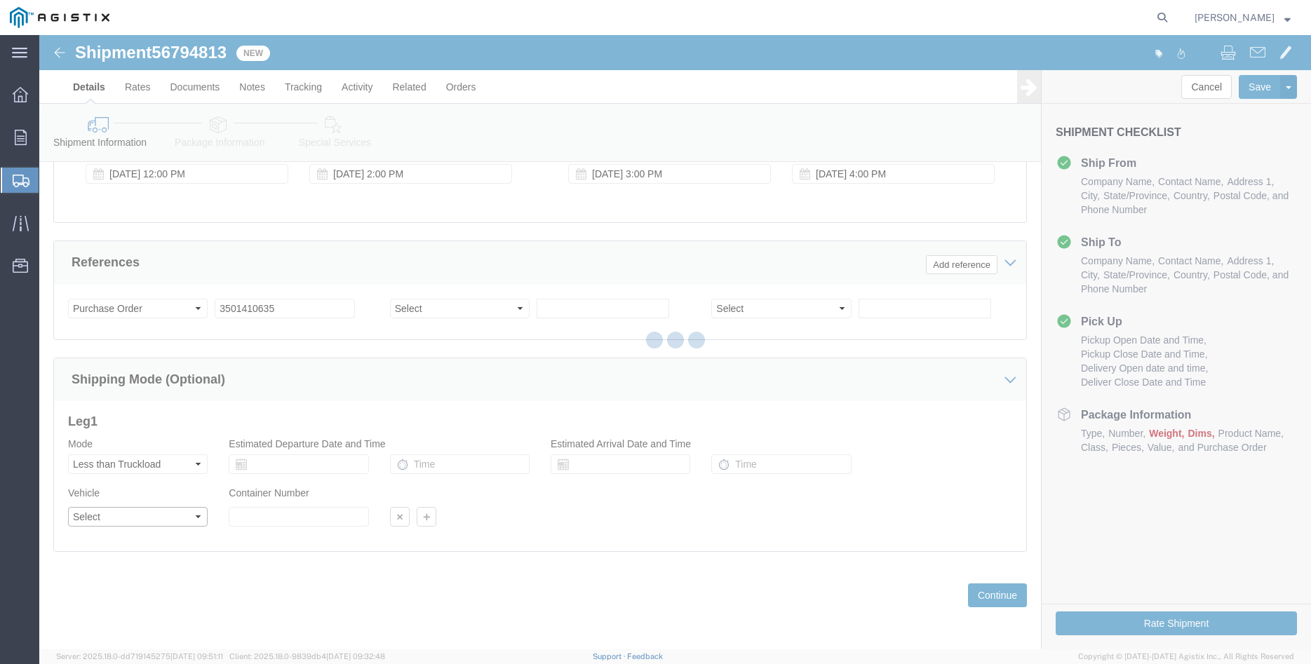
click select "Select"
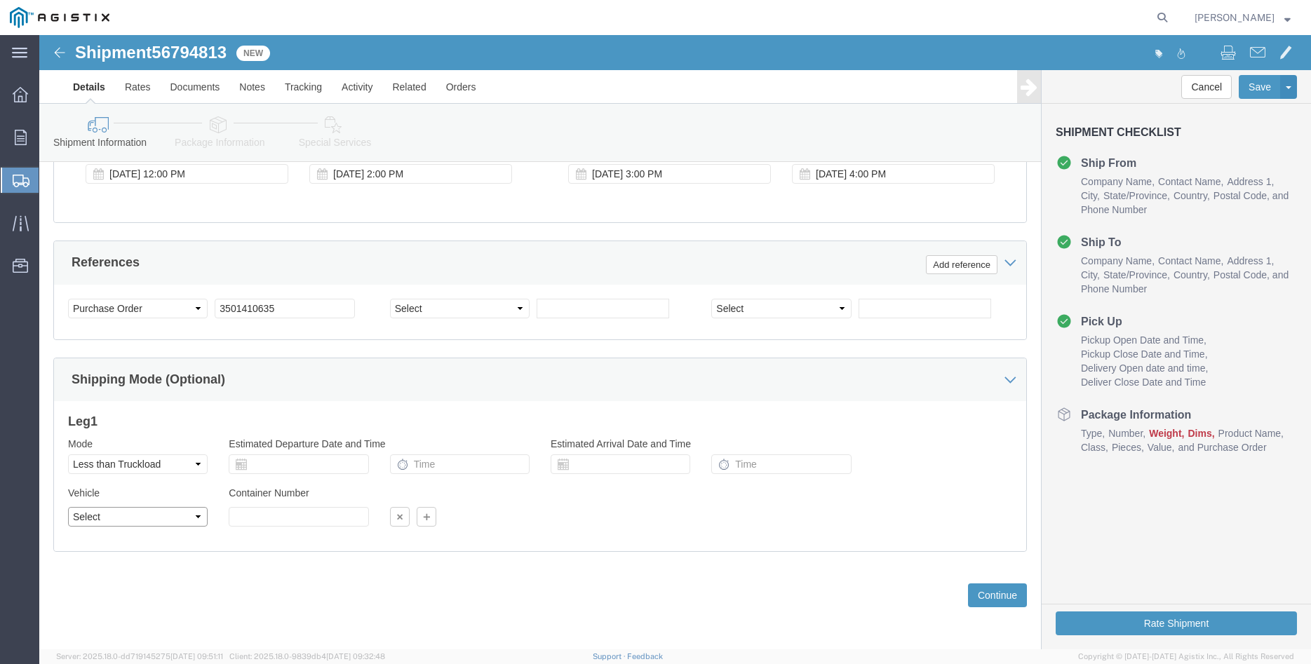
select select "STTR"
click option "Straight Truck"
click div "Previous Continue"
click button "Continue"
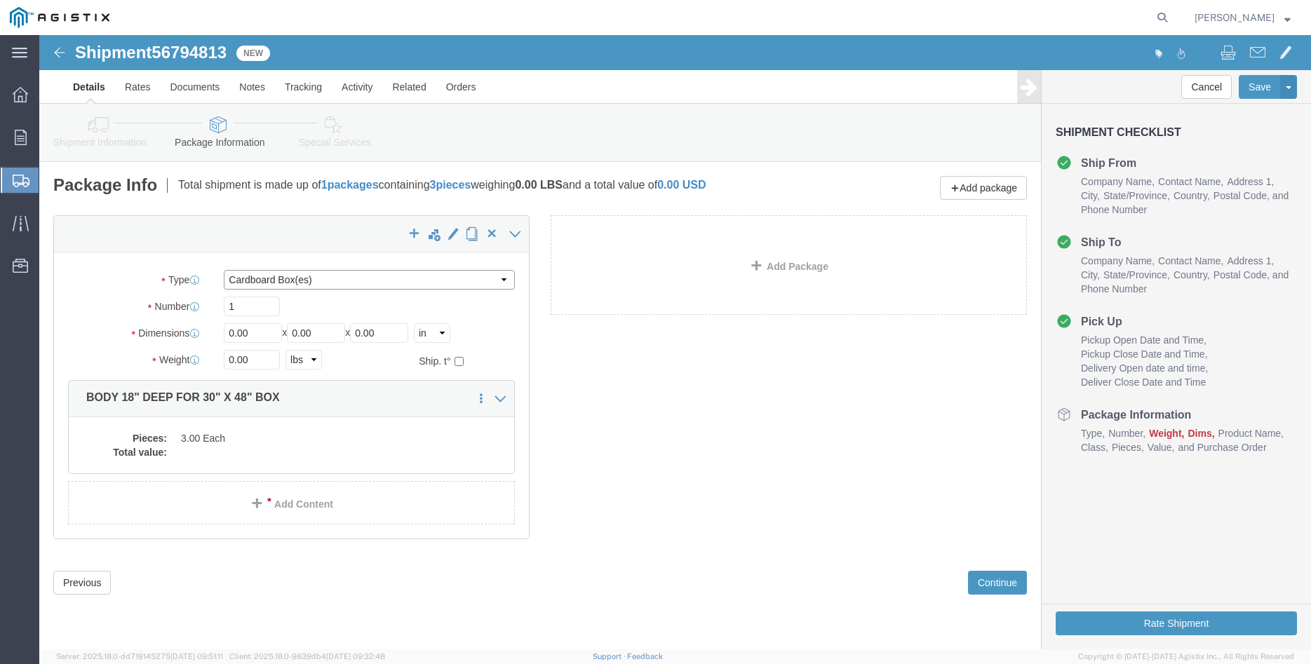
click select "Select Bulk Bundle(s) Cardboard Box(es) Carton(s) Crate(s) Drum(s) (Fiberboard)…"
select select "PONS"
click option "Pallet(s) Oversized (Not Stackable)"
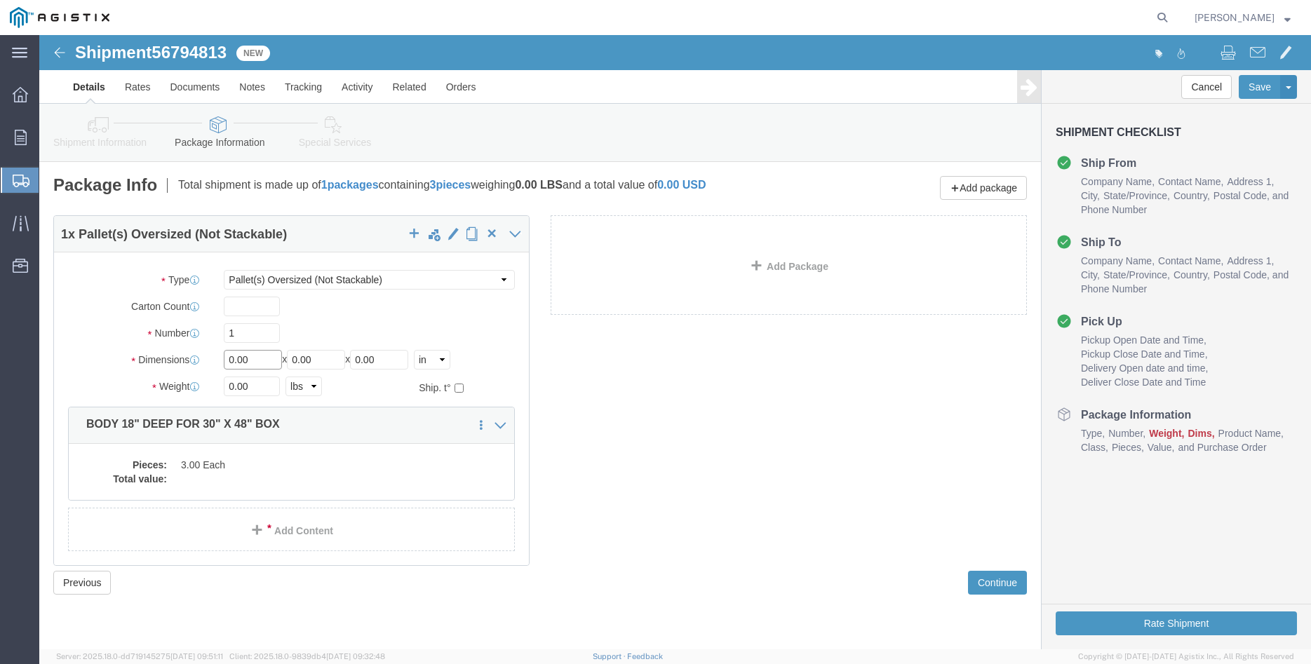
click input "0.00"
type input "35"
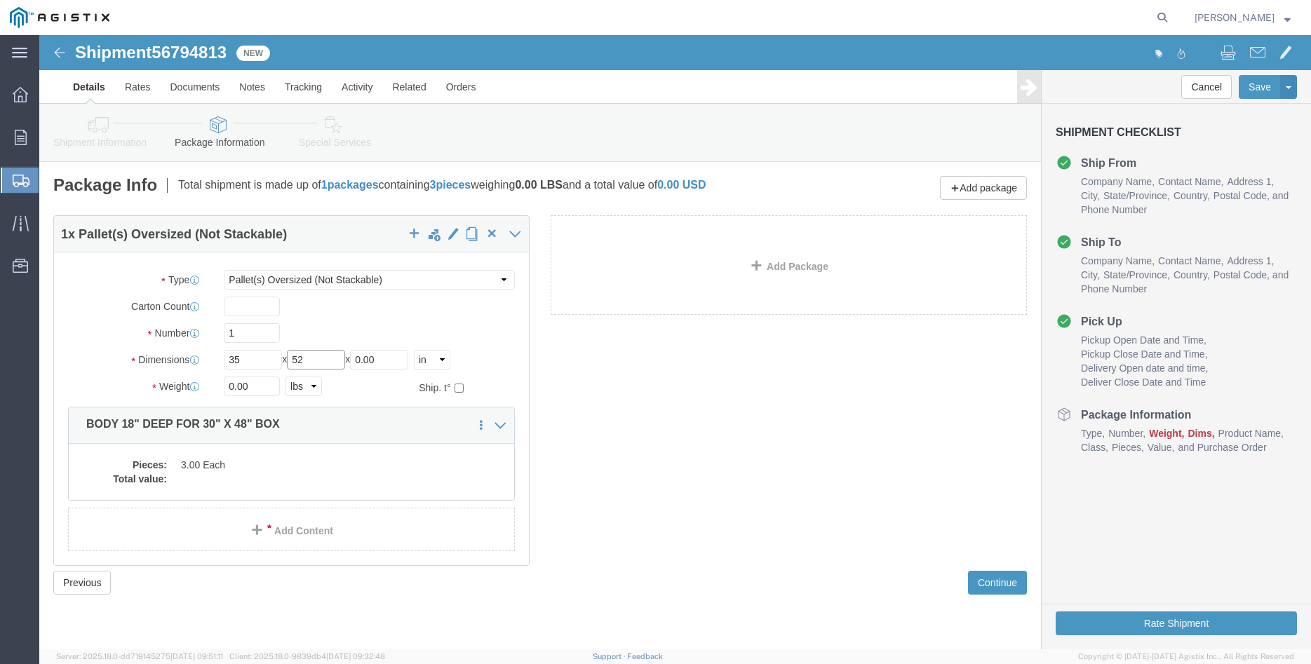
type input "52"
type input "53"
click input "0.00"
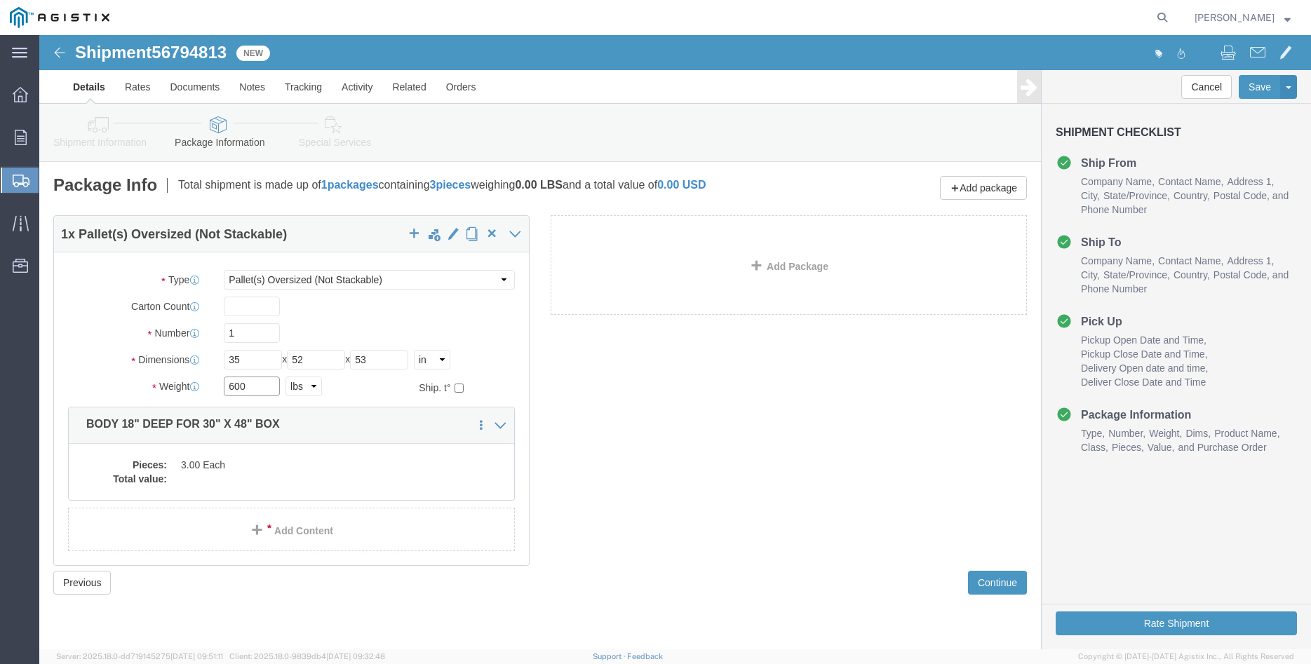
type input "600"
click div "Number 1"
click div "1 x Pallet(s) Oversized (Not Stackable) Package Type Select Bulk Bundle(s) Card…"
click dd "3.00 Each"
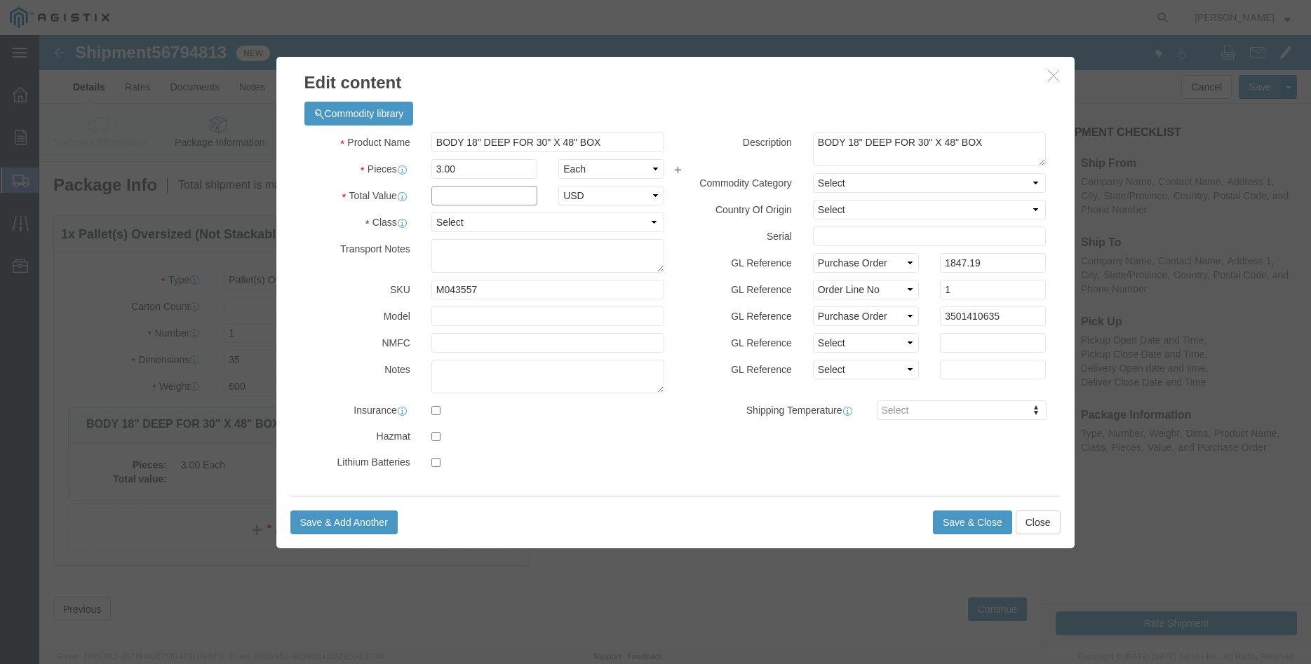
click input "text"
type input "1847.19"
click select "Select 50 55 60 65 70 85 92.5 100 125 175 250 300 400"
select select "100"
click option "100"
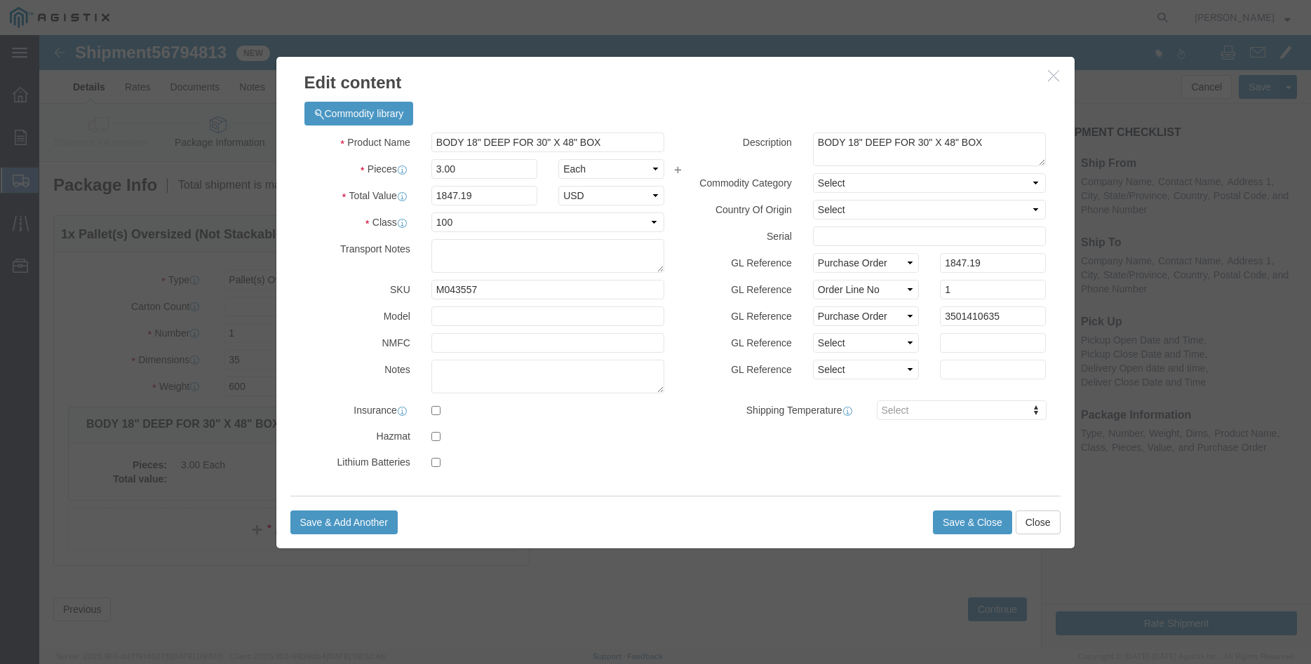
click div "GL Reference Select Account Type Activity ID Airline Appointment Number ASN Bat…"
click button "Save & Close"
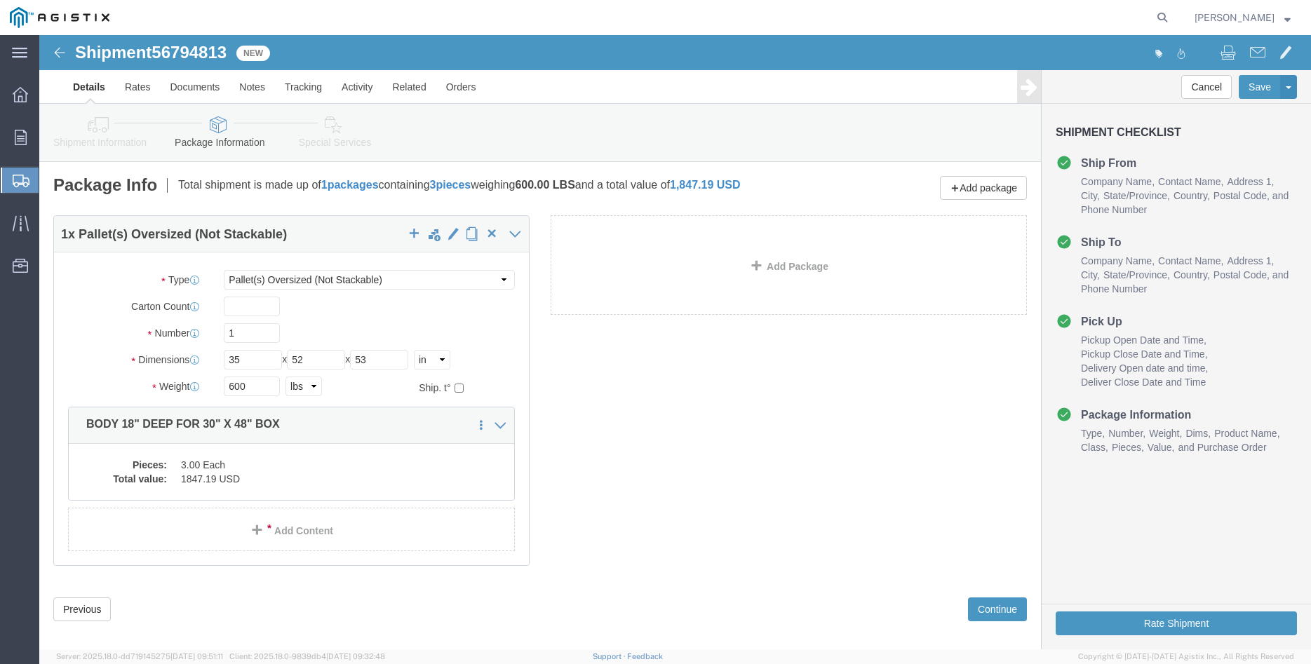
click div "1 x Pallet(s) Oversized (Not Stackable) Package Type Select Bulk Bundle(s) Card…"
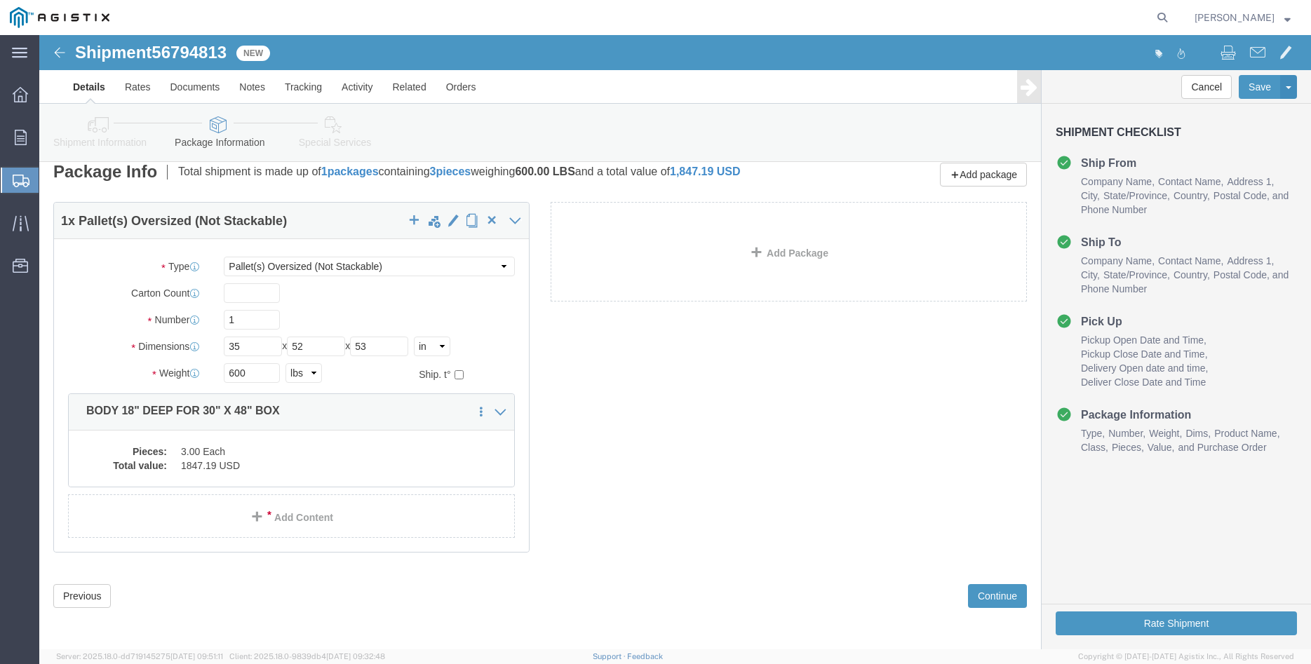
scroll to position [15, 0]
click button "Continue"
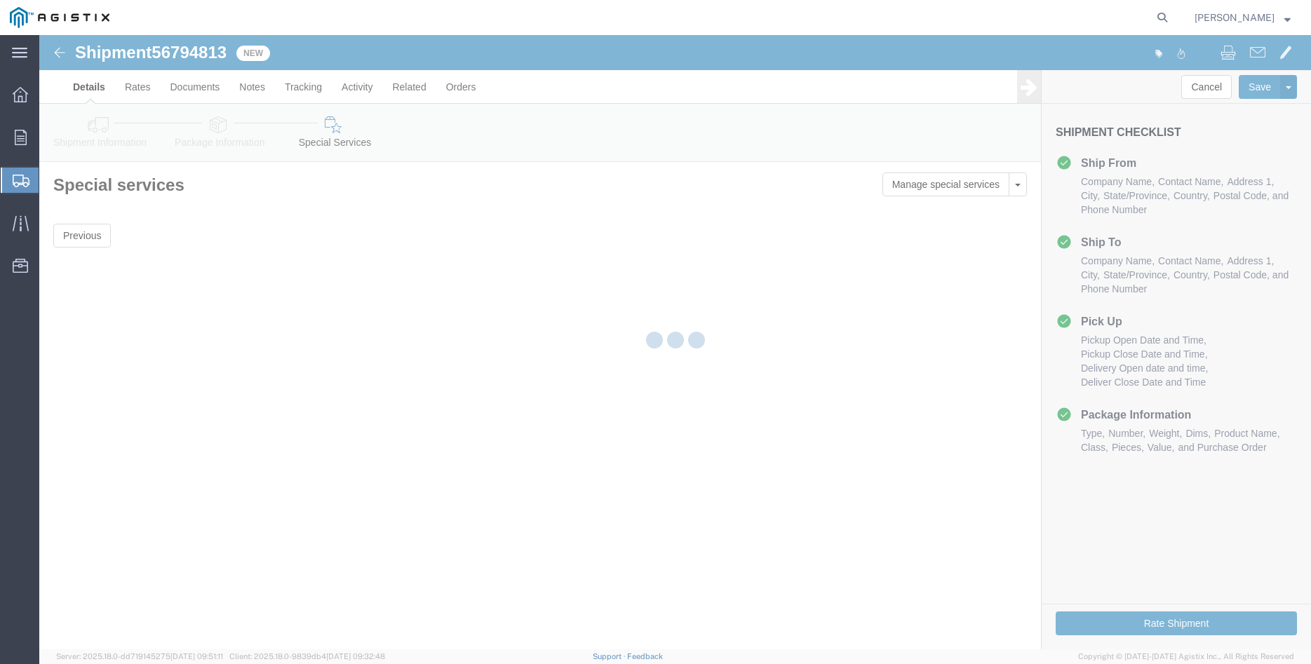
scroll to position [0, 0]
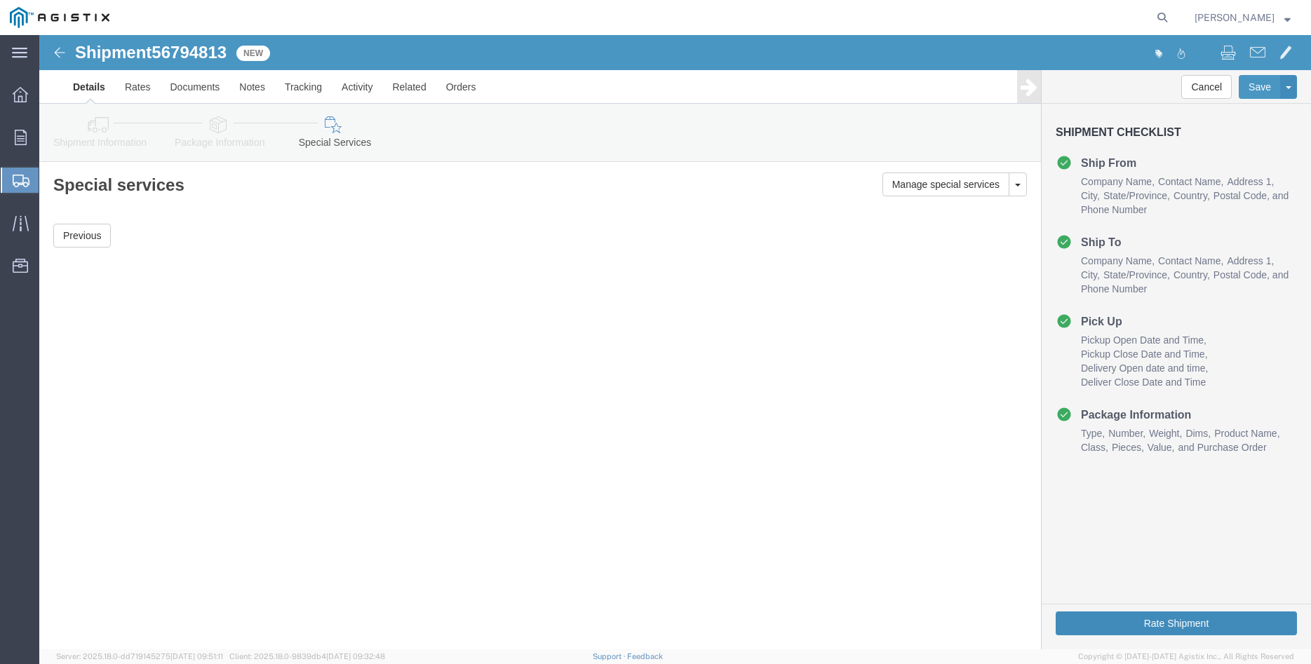
click button "Rate Shipment"
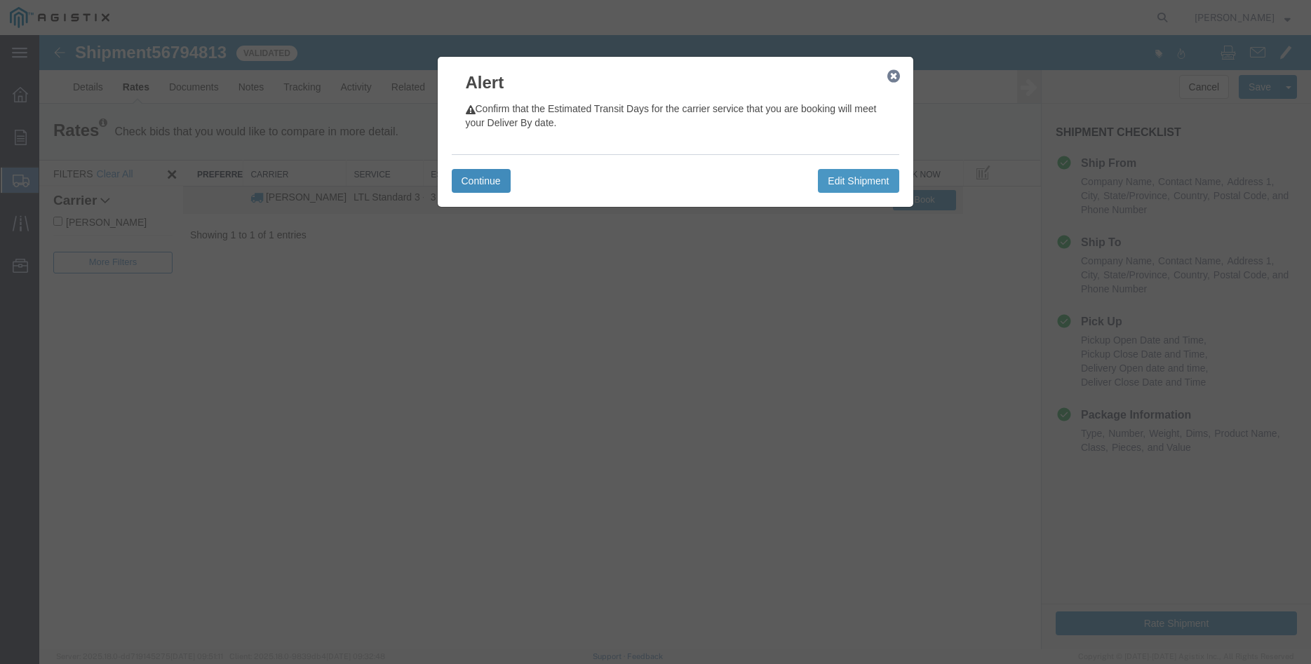
click at [461, 179] on button "Continue" at bounding box center [481, 181] width 59 height 24
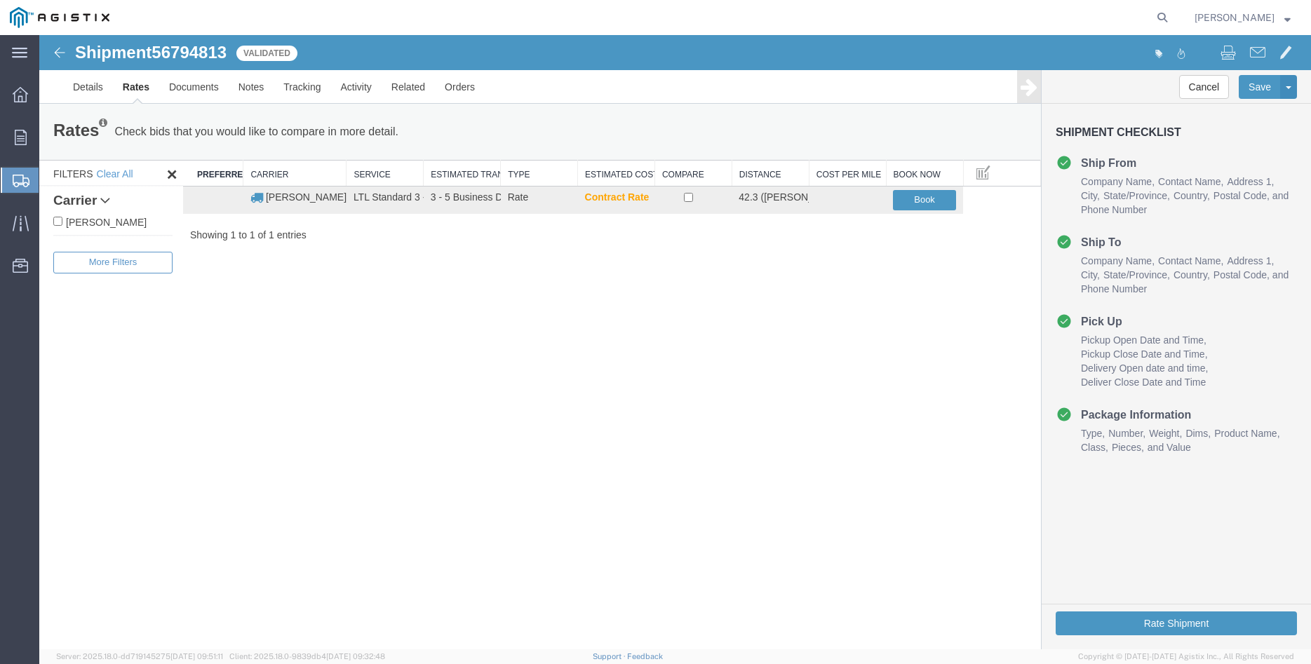
click at [122, 223] on label "[PERSON_NAME]" at bounding box center [112, 221] width 119 height 15
click at [62, 223] on input "[PERSON_NAME]" at bounding box center [57, 221] width 9 height 9
checkbox input "true"
click at [691, 196] on input "checkbox" at bounding box center [688, 197] width 9 height 9
checkbox input "true"
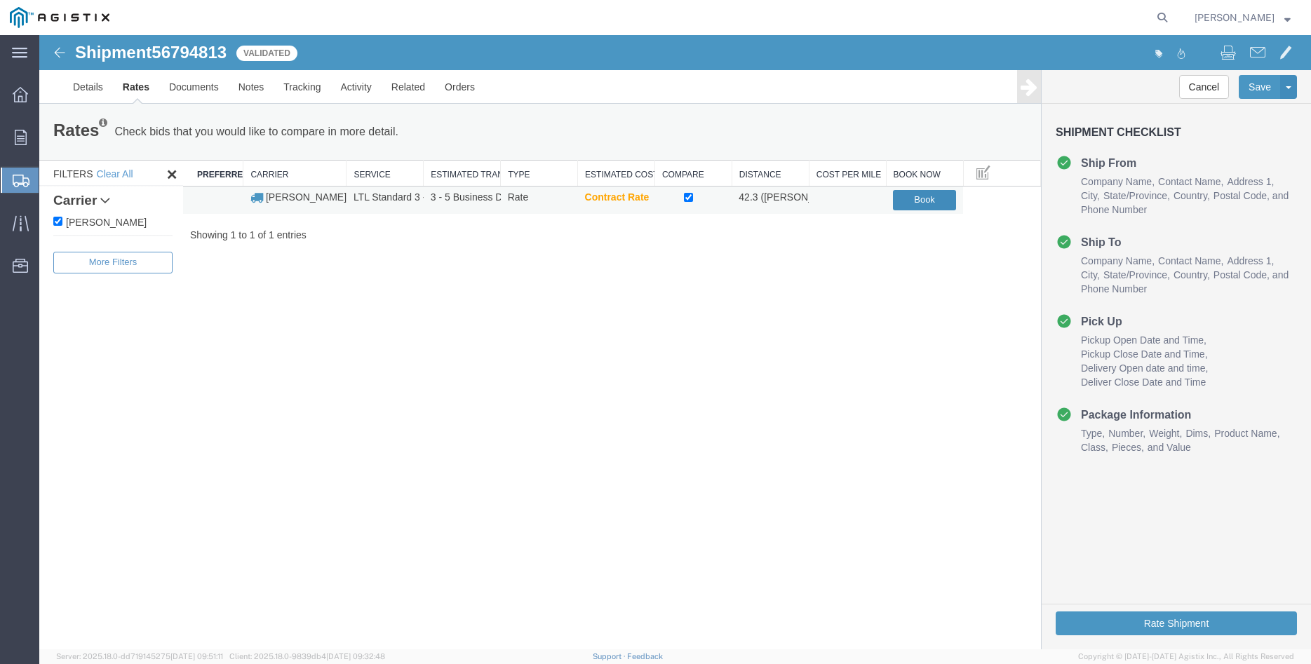
click at [928, 202] on button "Book" at bounding box center [924, 200] width 63 height 20
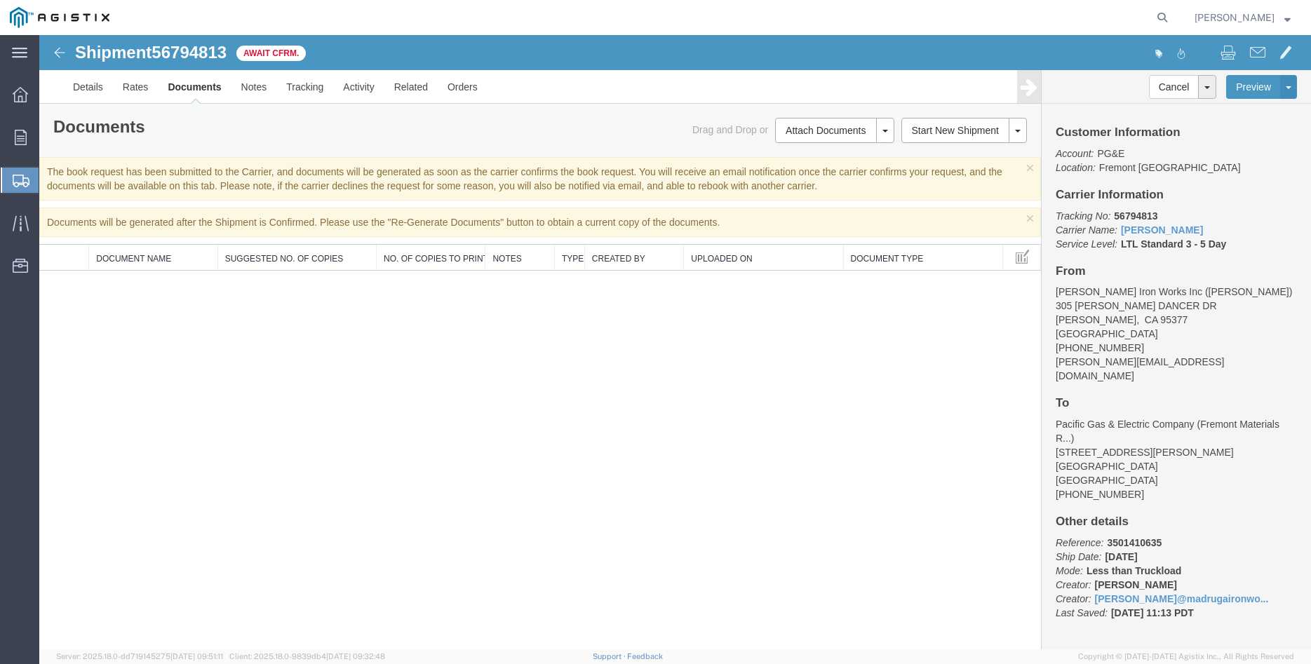
click at [859, 492] on div "Shipment 56794813 0 of 0 Await Cfrm. Details Rates Documents Notes Tracking Act…" at bounding box center [674, 342] width 1271 height 614
